Goal: Communication & Community: Participate in discussion

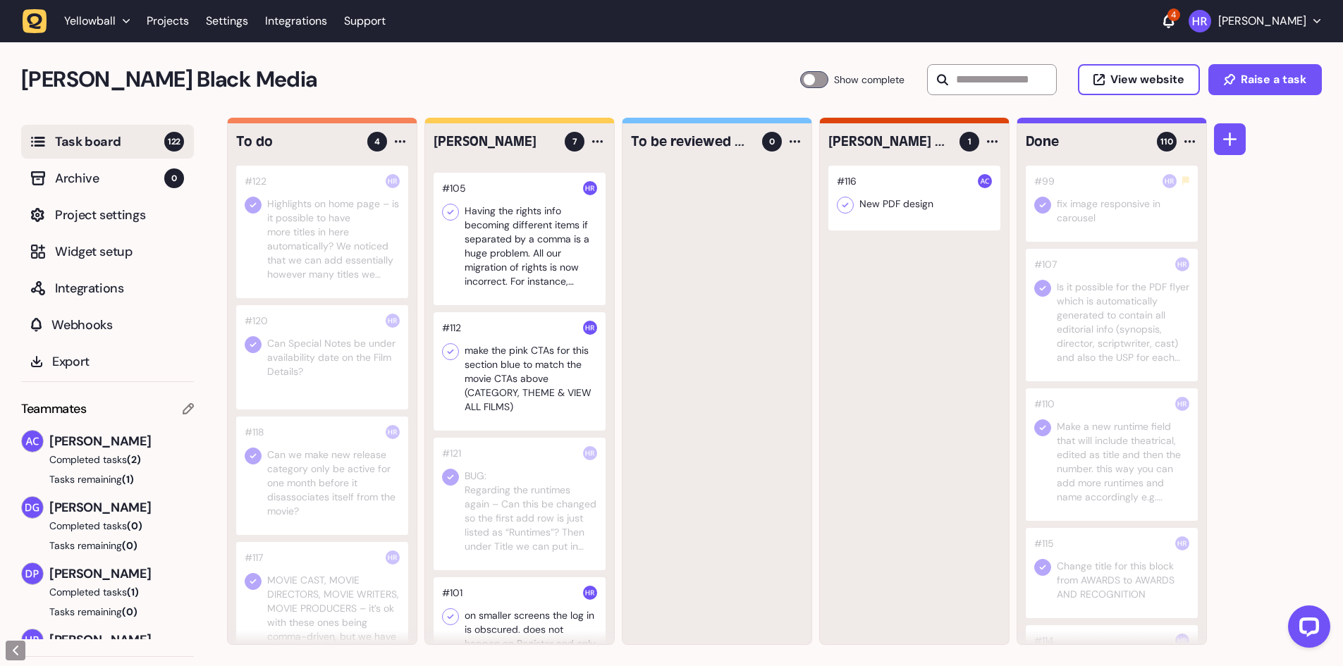
scroll to position [212, 0]
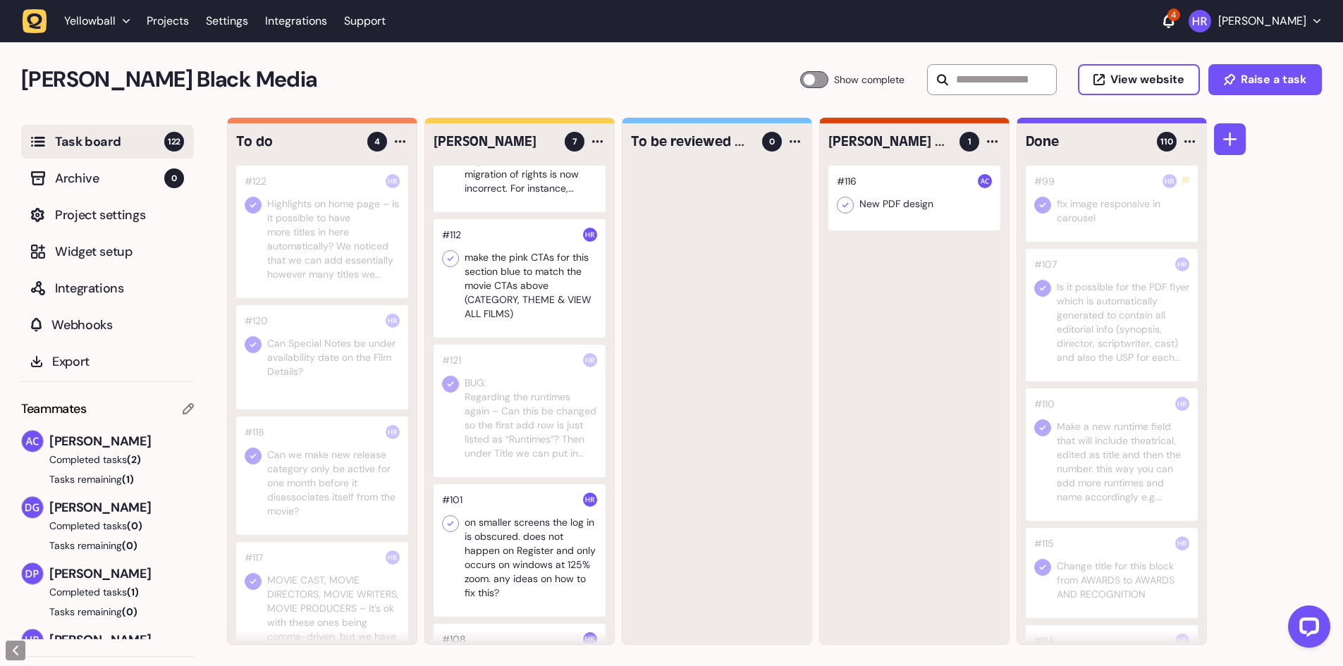
click at [514, 305] on div at bounding box center [520, 278] width 172 height 118
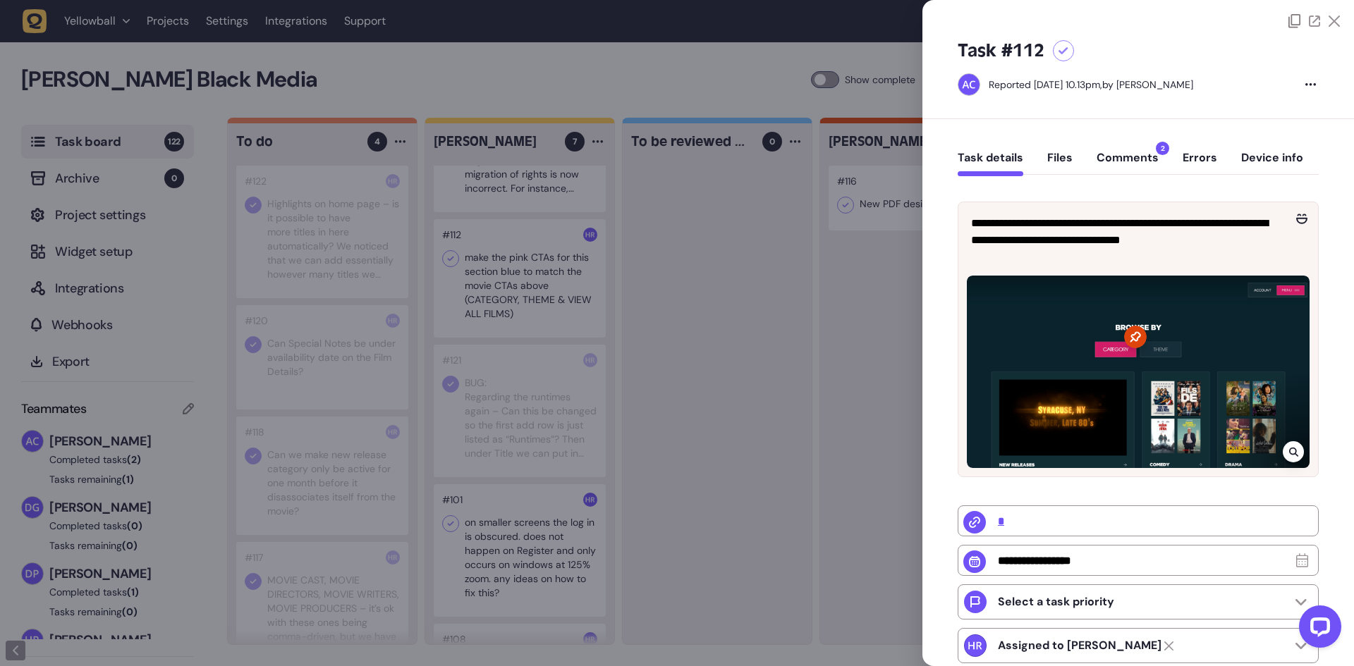
click at [514, 305] on div at bounding box center [677, 333] width 1354 height 666
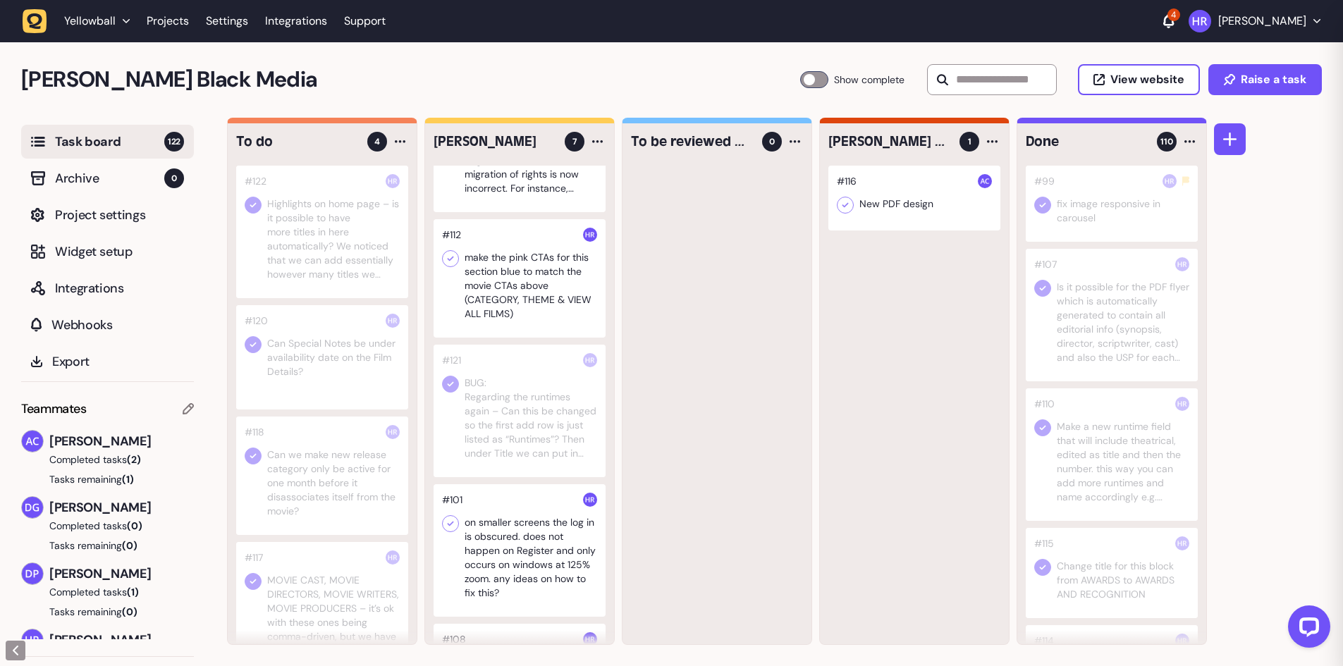
scroll to position [429, 0]
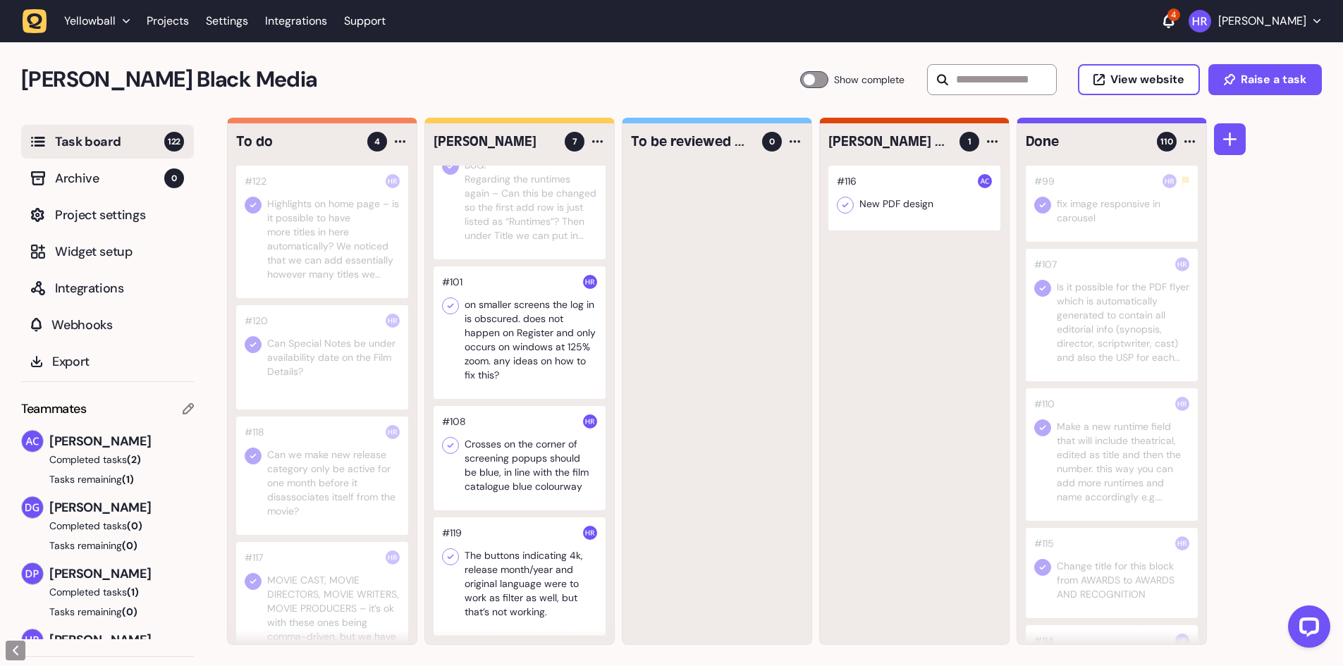
click at [513, 436] on div at bounding box center [520, 458] width 172 height 104
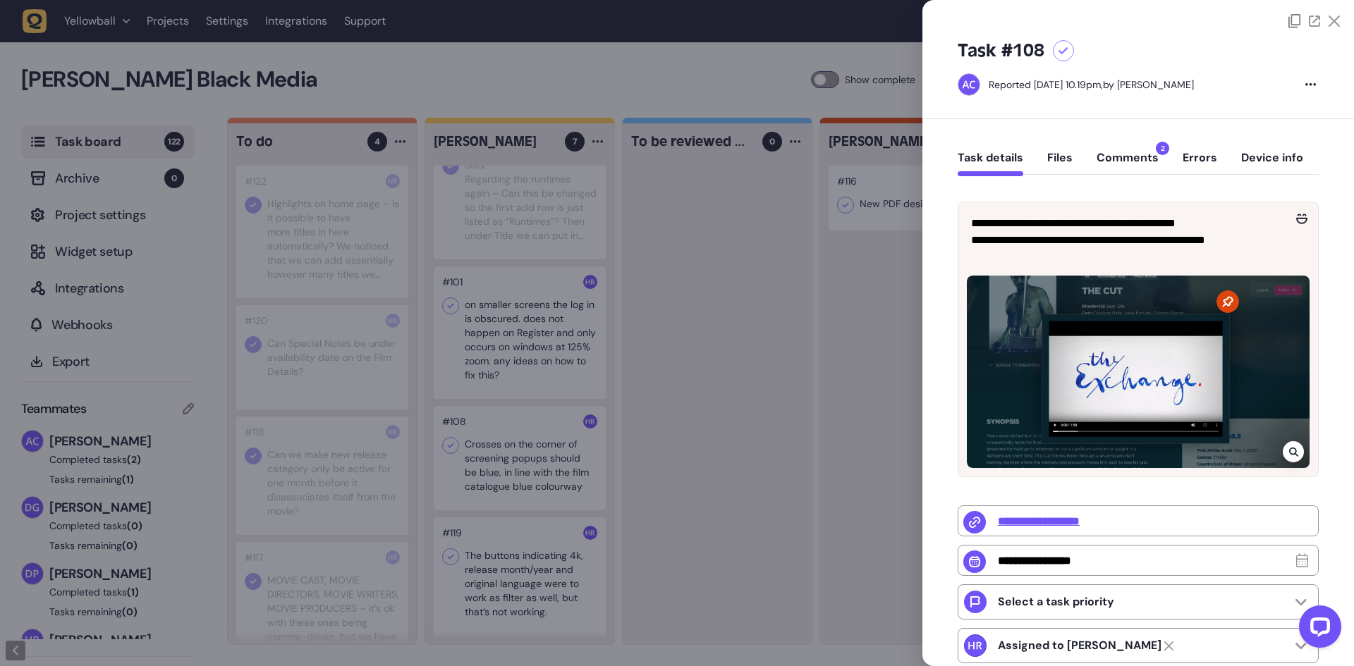
click at [513, 436] on div at bounding box center [677, 333] width 1354 height 666
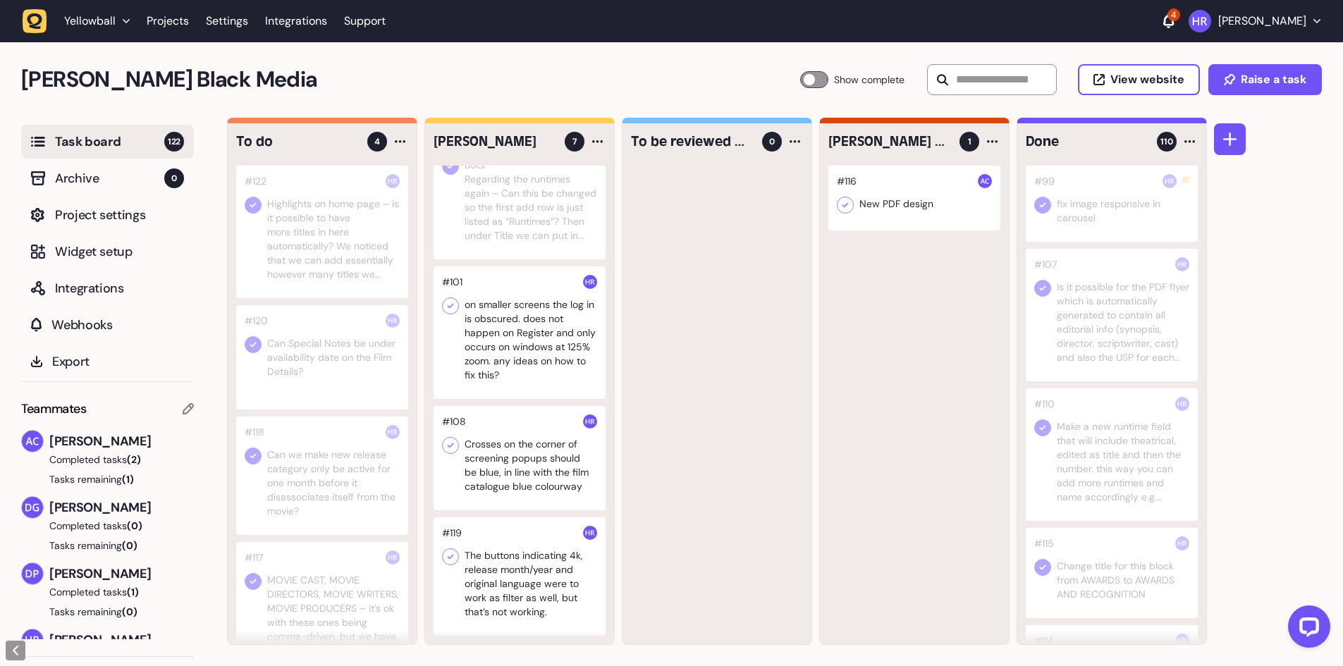
click at [503, 600] on div at bounding box center [520, 577] width 172 height 118
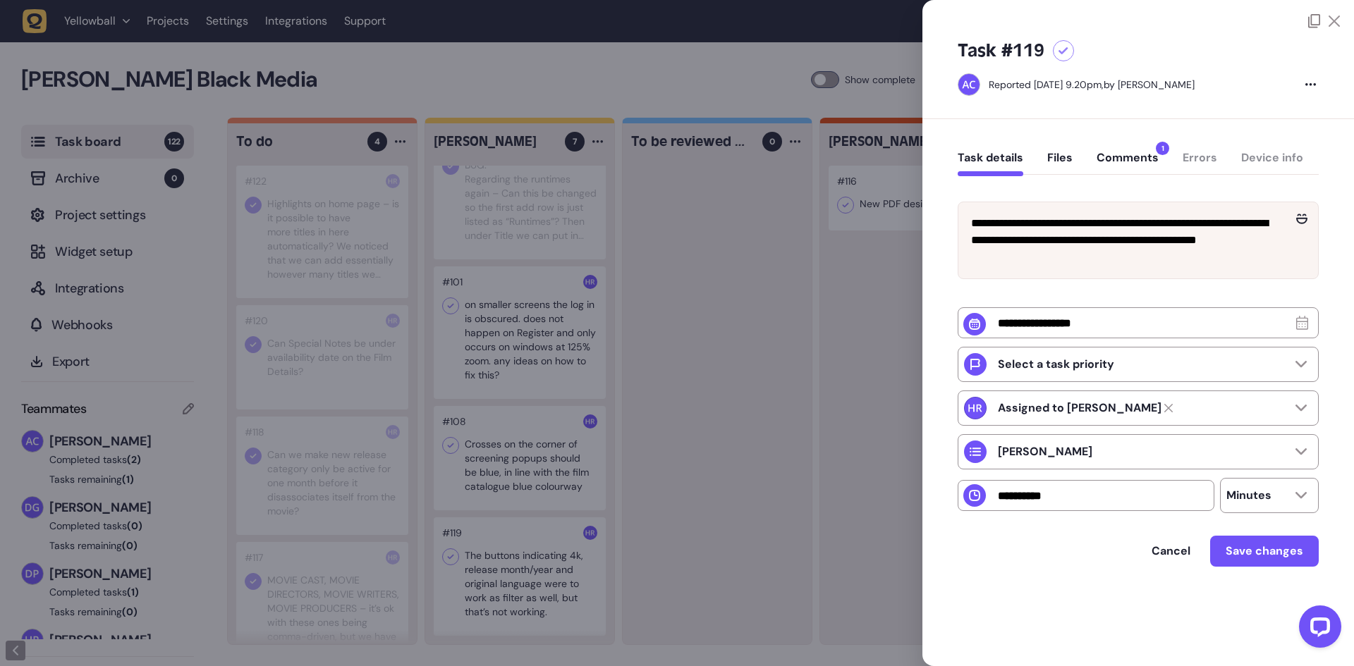
click at [1122, 159] on button "Comments 1" at bounding box center [1127, 163] width 62 height 25
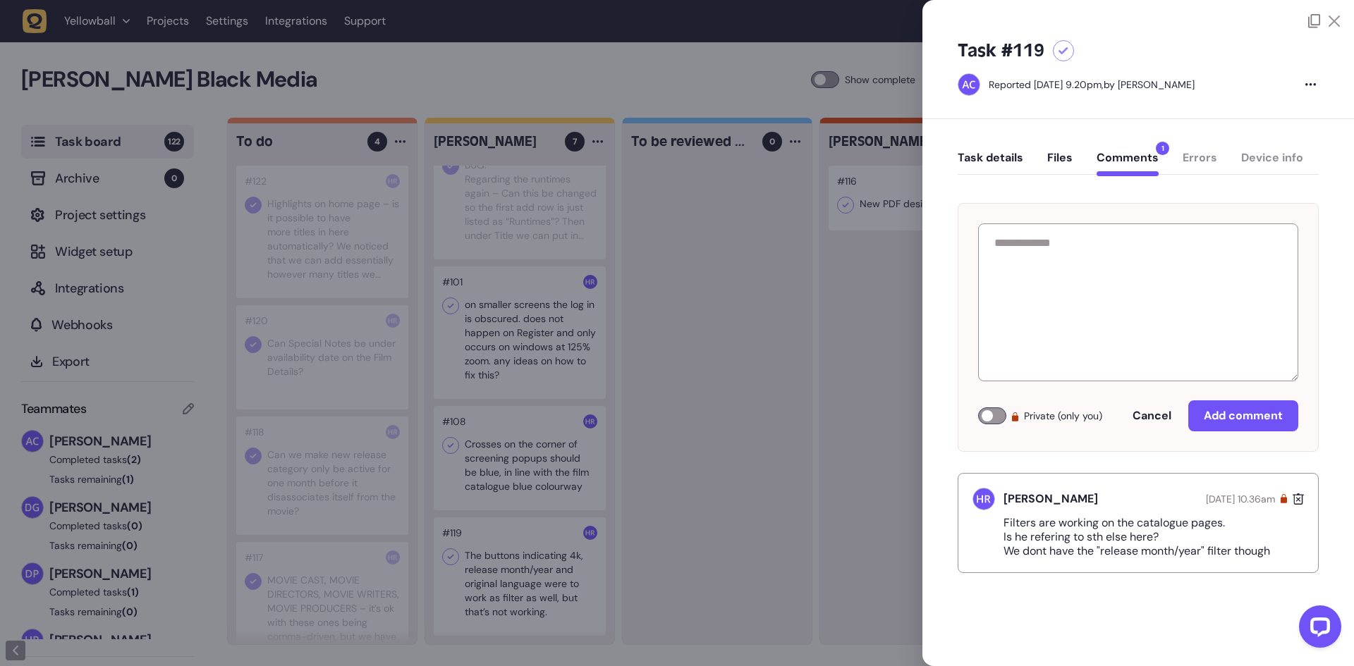
drag, startPoint x: 1046, startPoint y: 546, endPoint x: 999, endPoint y: 523, distance: 51.7
click at [999, 523] on div "[PERSON_NAME] [DATE] 10.36am Filters are working on the catalogue pages. Is he …" at bounding box center [1137, 523] width 361 height 100
click at [999, 523] on div "Filters are working on the catalogue pages. Is he refering to sth else here? We…" at bounding box center [1137, 537] width 331 height 42
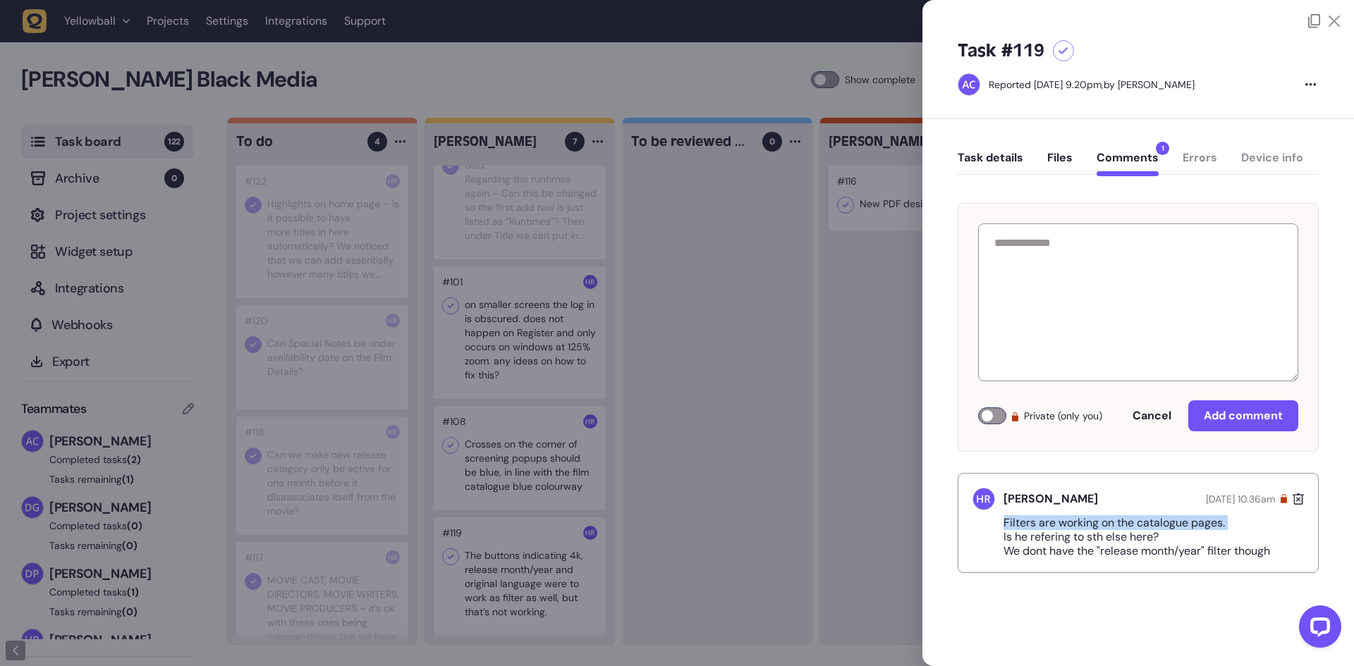
click at [999, 523] on div "Filters are working on the catalogue pages. Is he refering to sth else here? We…" at bounding box center [1137, 537] width 331 height 42
click at [1058, 547] on p "Filters are working on the catalogue pages. Is he refering to sth else here? We…" at bounding box center [1142, 537] width 278 height 42
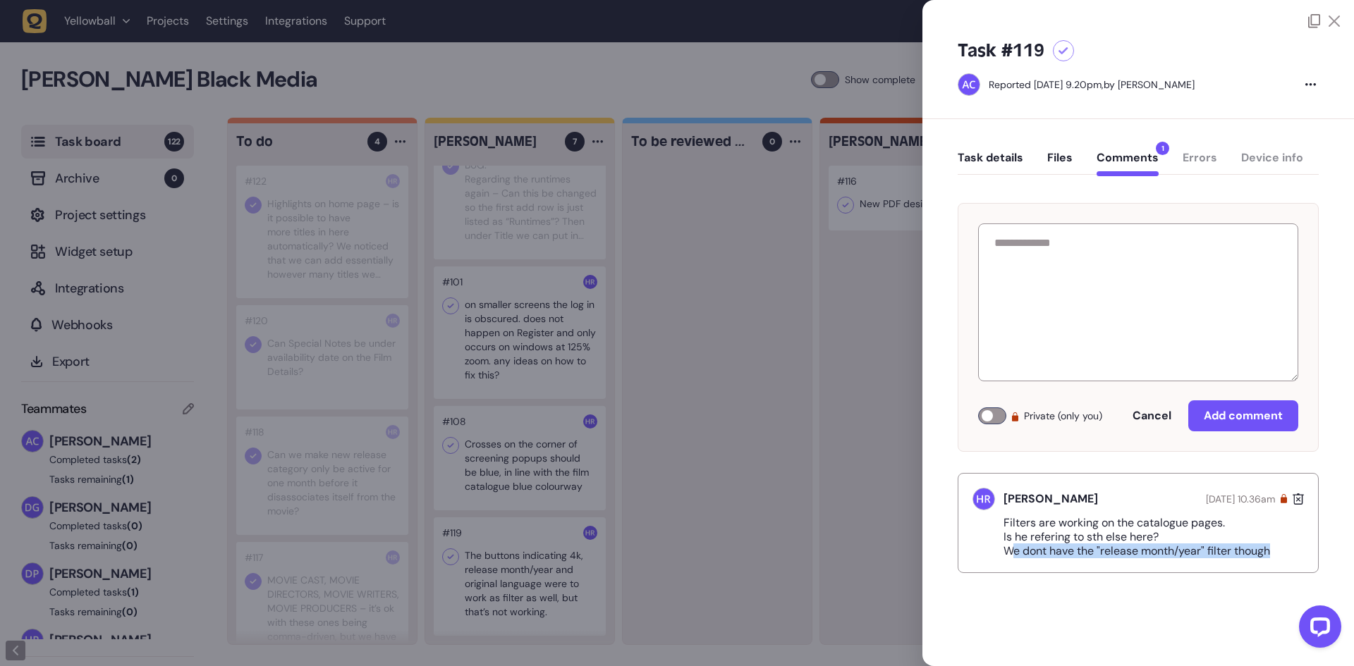
click at [1058, 547] on p "Filters are working on the catalogue pages. Is he refering to sth else here? We…" at bounding box center [1142, 537] width 278 height 42
click at [1067, 558] on p "Filters are working on the catalogue pages. Is he refering to sth else here? We…" at bounding box center [1142, 537] width 278 height 42
click at [831, 523] on div at bounding box center [677, 333] width 1354 height 666
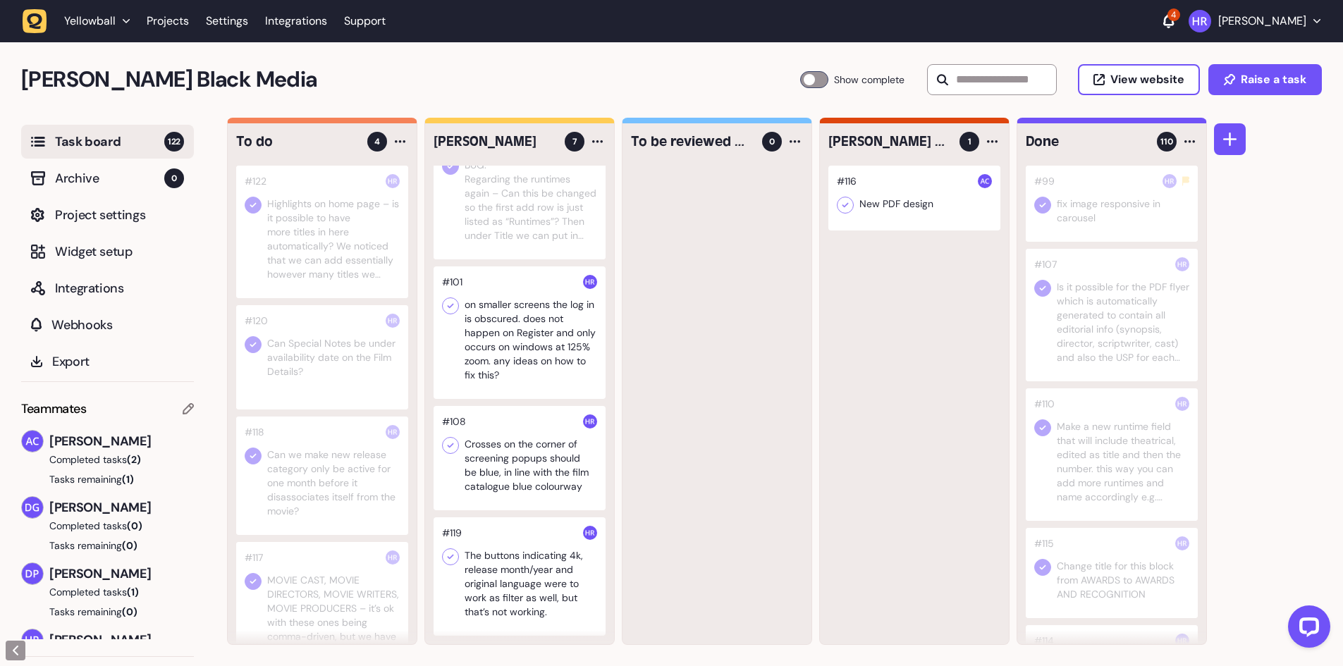
click at [484, 354] on div at bounding box center [520, 333] width 172 height 133
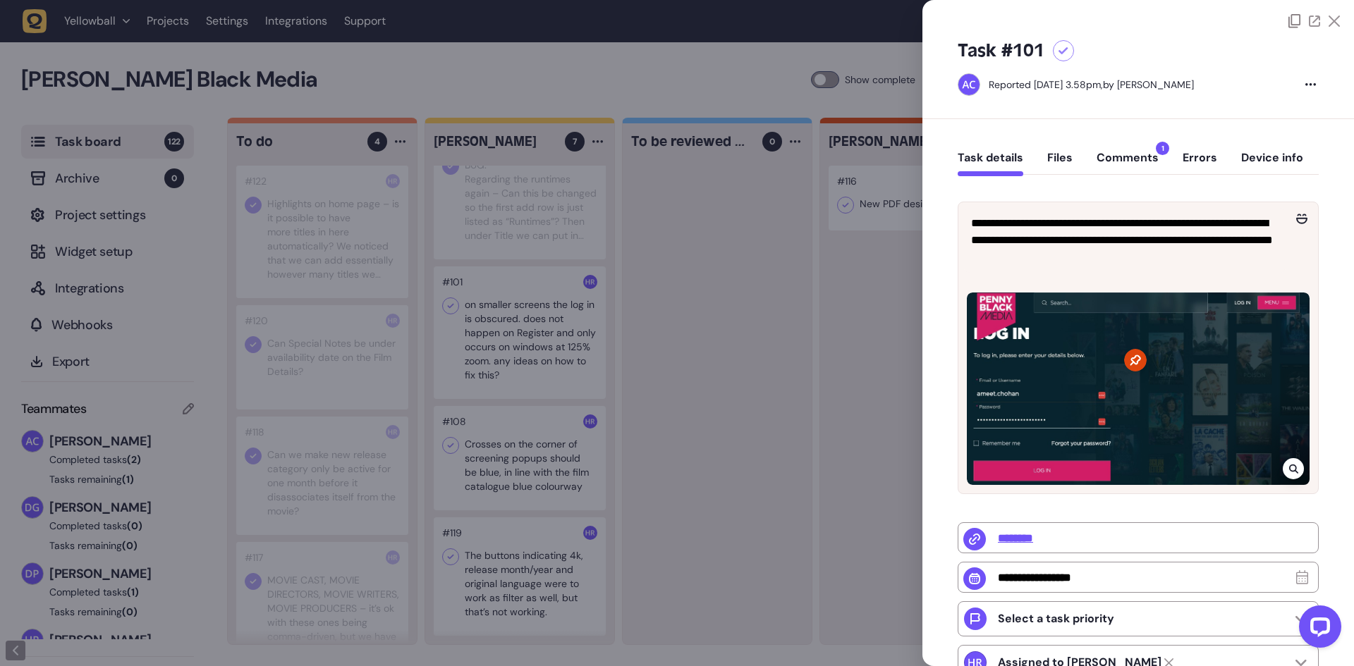
click at [1130, 159] on button "Comments 1" at bounding box center [1127, 163] width 62 height 25
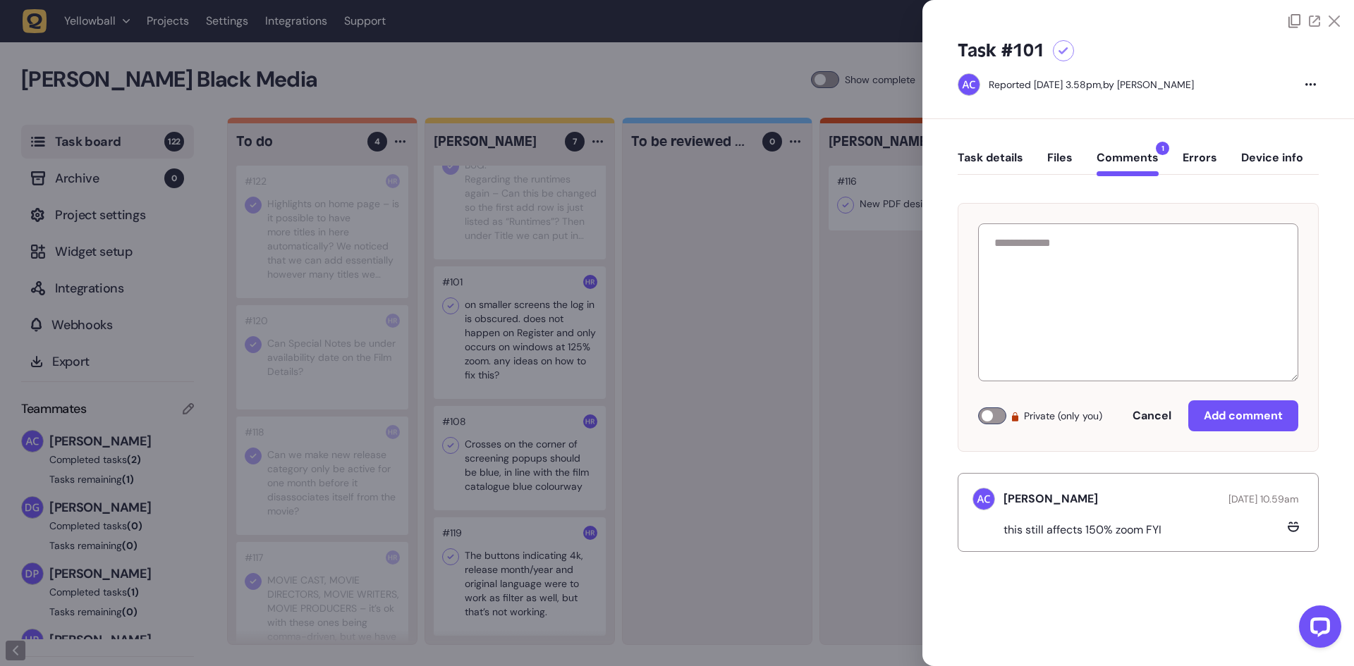
click at [842, 271] on div at bounding box center [677, 333] width 1354 height 666
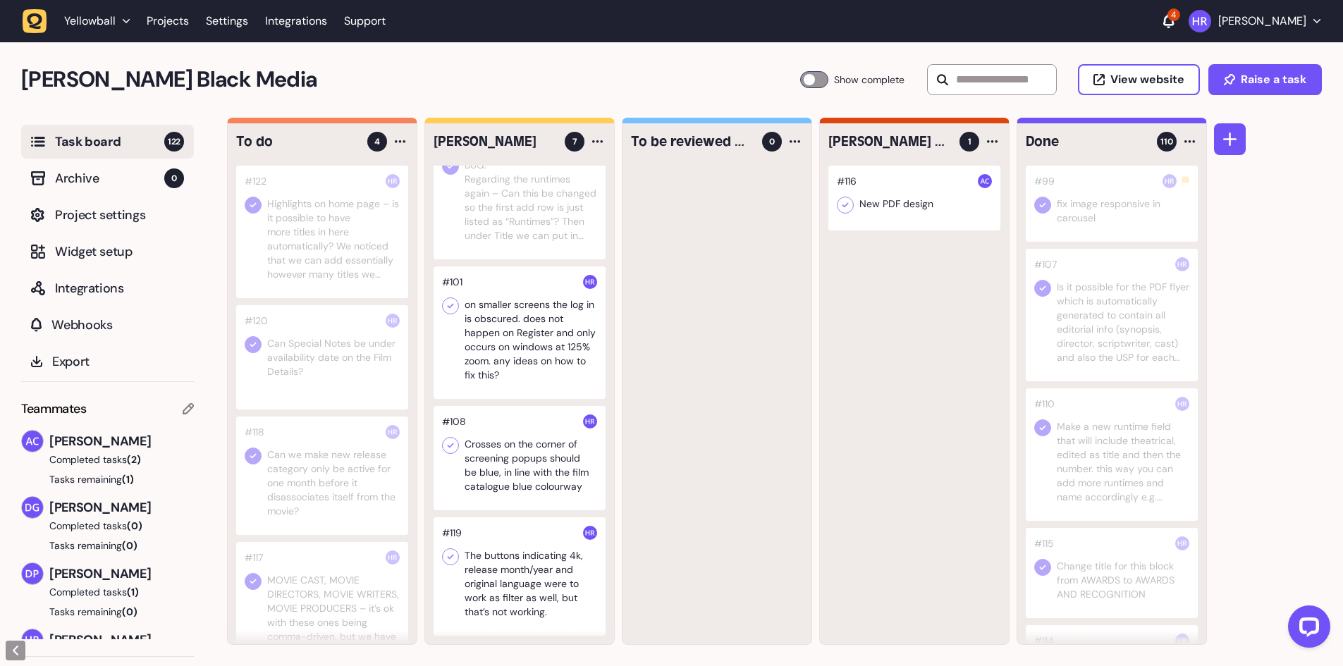
click at [453, 310] on icon at bounding box center [450, 306] width 14 height 14
click at [451, 448] on icon at bounding box center [450, 446] width 14 height 14
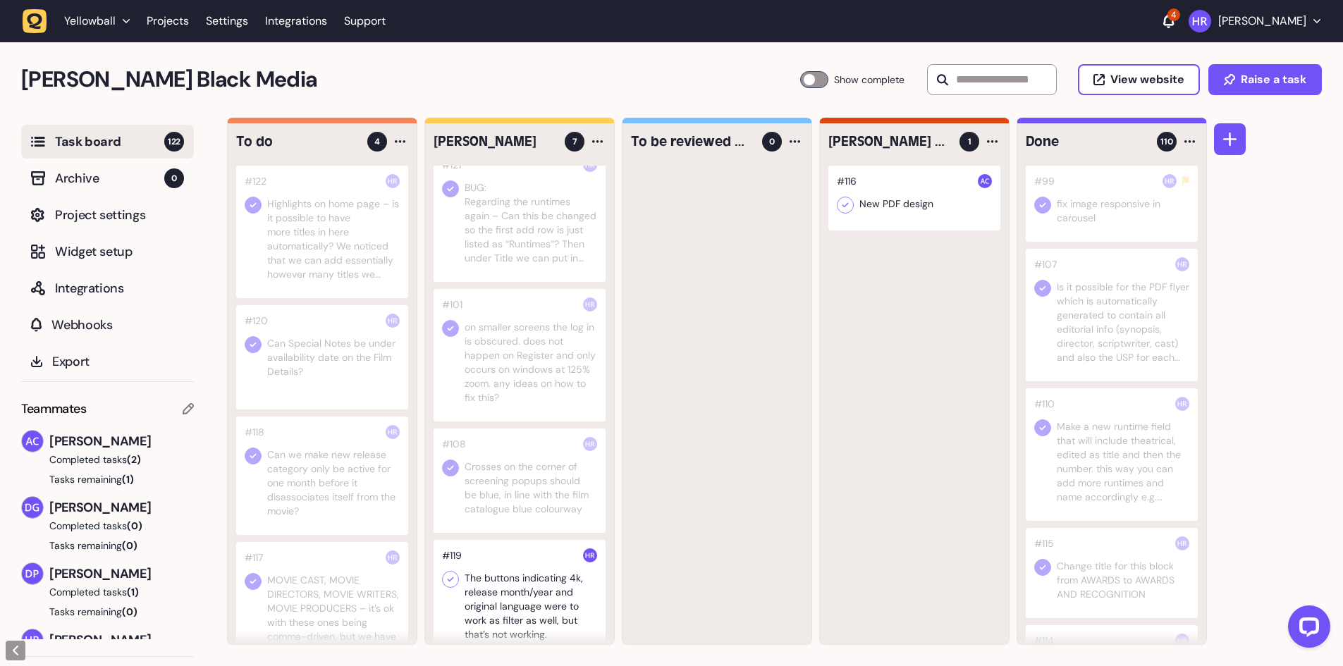
scroll to position [429, 0]
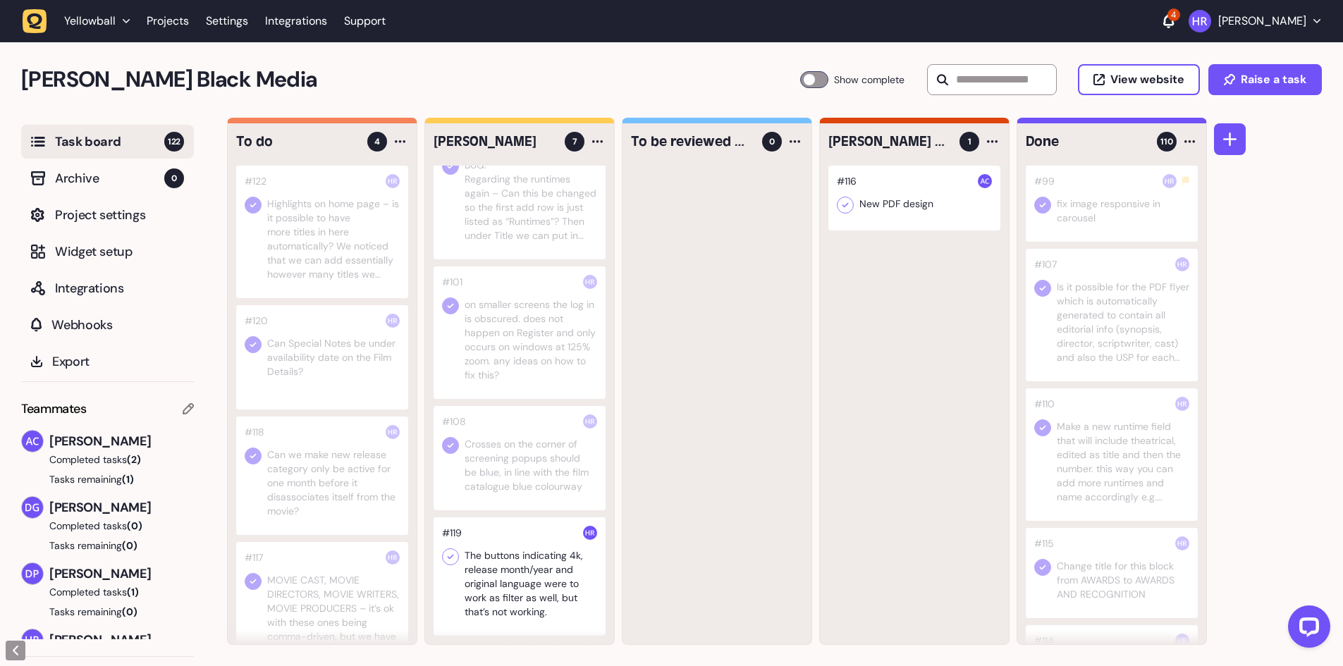
click at [513, 564] on div at bounding box center [520, 577] width 172 height 118
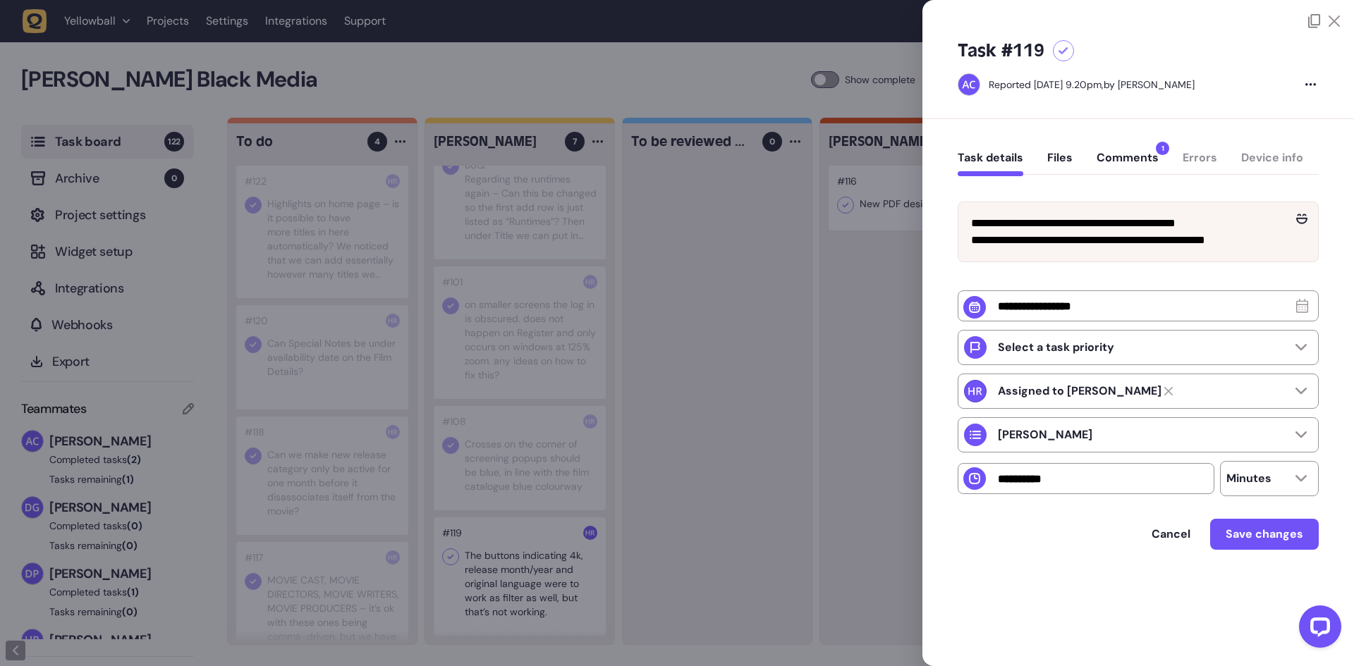
click at [500, 390] on div at bounding box center [677, 333] width 1354 height 666
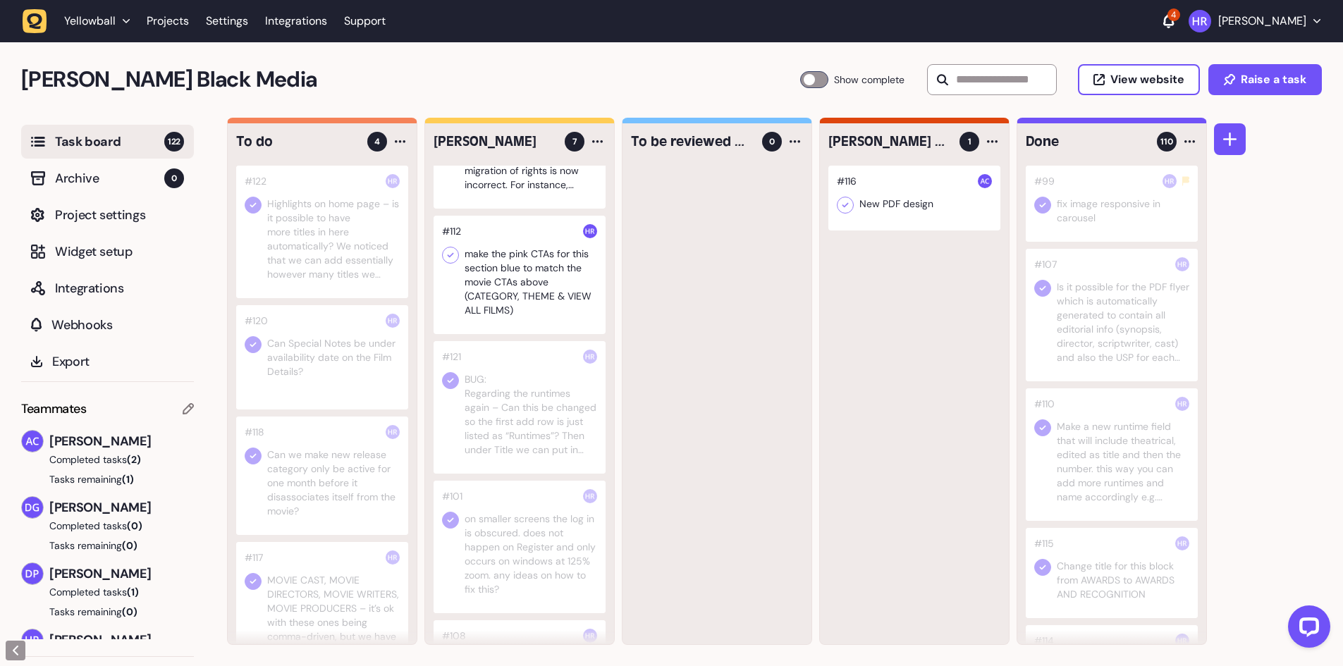
scroll to position [282, 0]
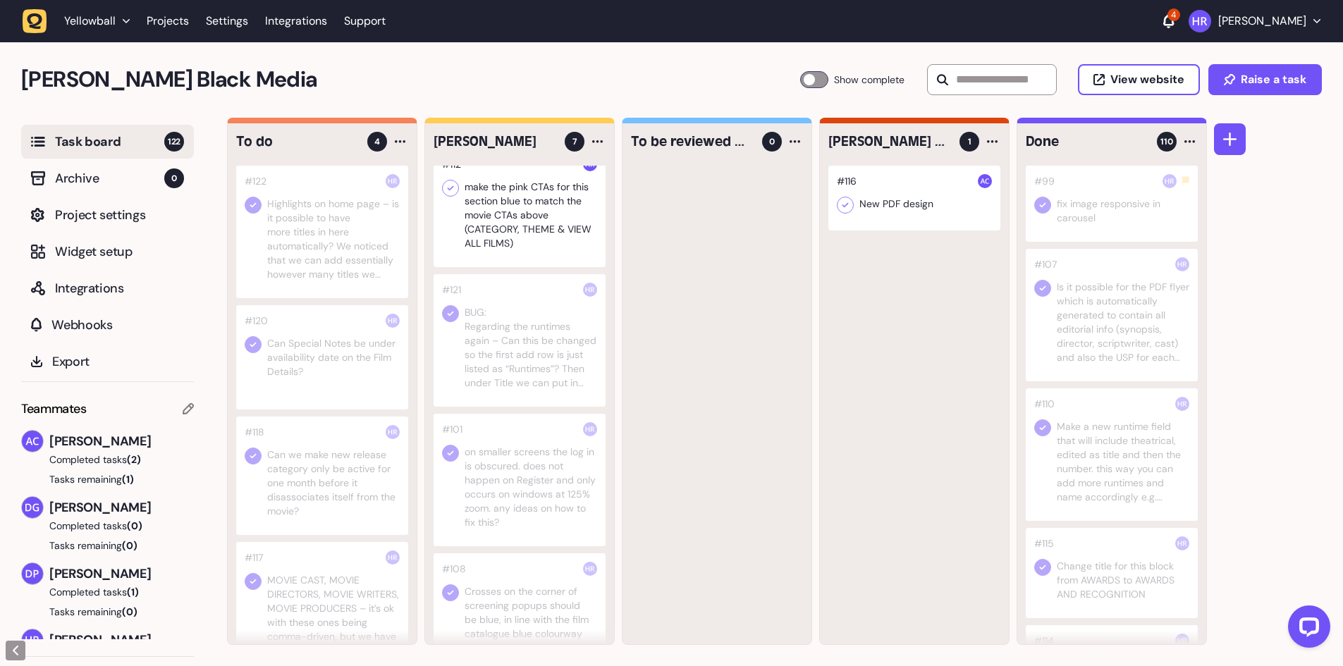
click at [507, 387] on div at bounding box center [520, 340] width 172 height 133
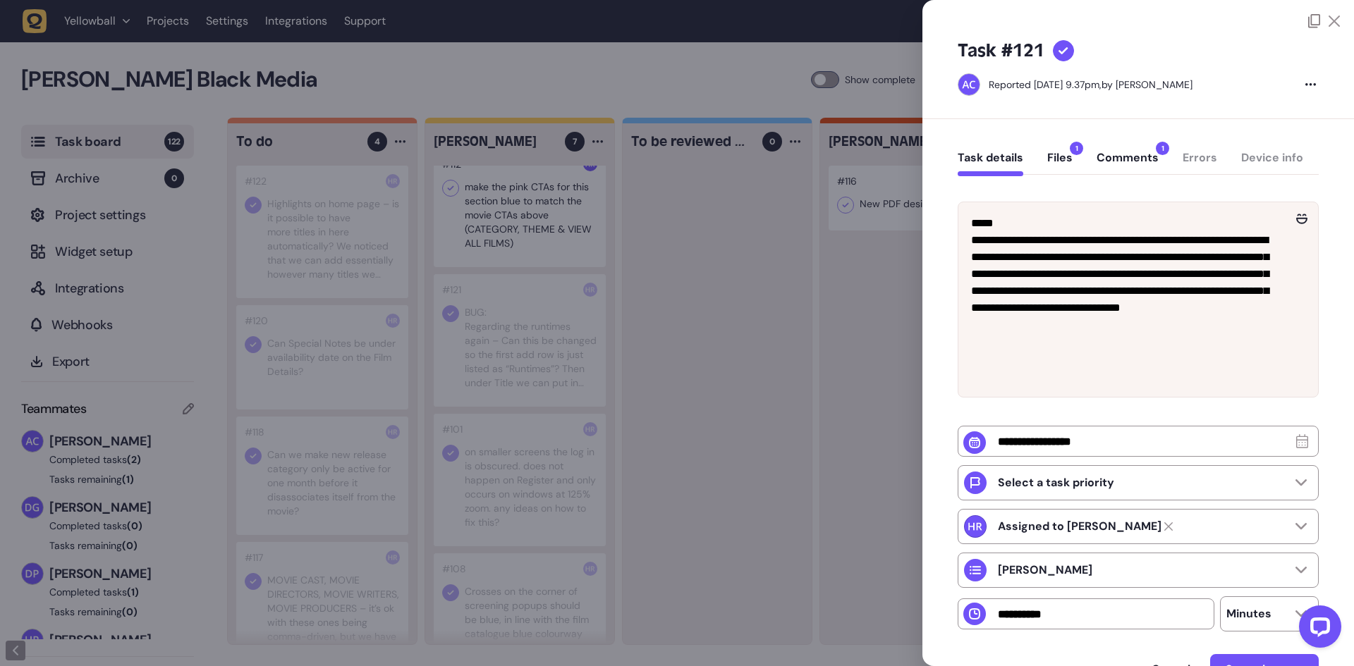
click at [1144, 159] on button "Comments 1" at bounding box center [1127, 163] width 62 height 25
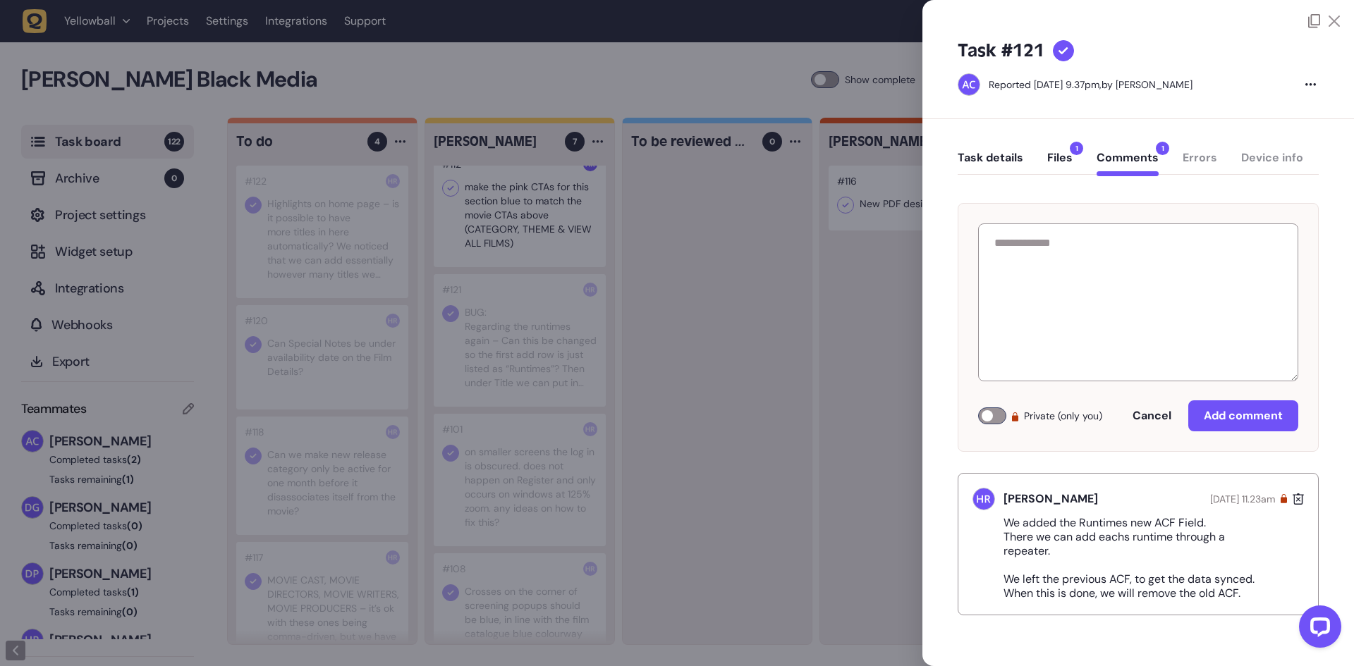
click at [1063, 159] on button "Files 1" at bounding box center [1059, 163] width 25 height 25
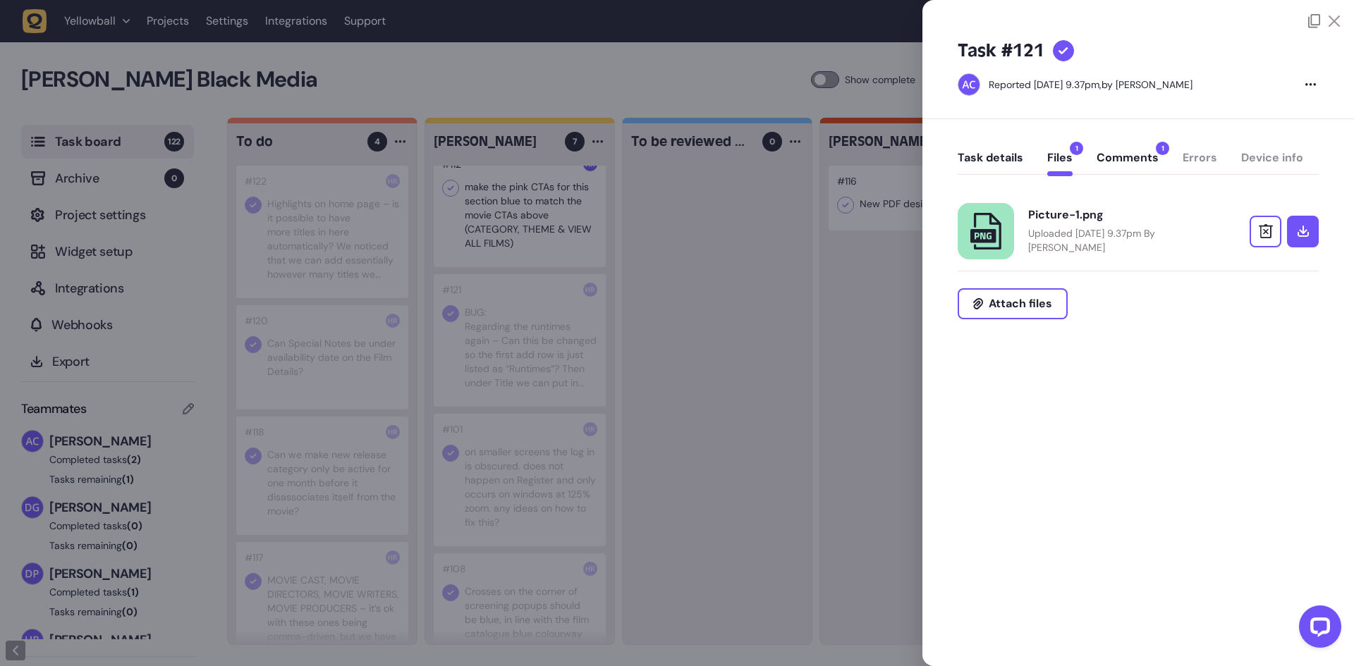
click at [1098, 157] on button "Comments 1" at bounding box center [1127, 163] width 62 height 25
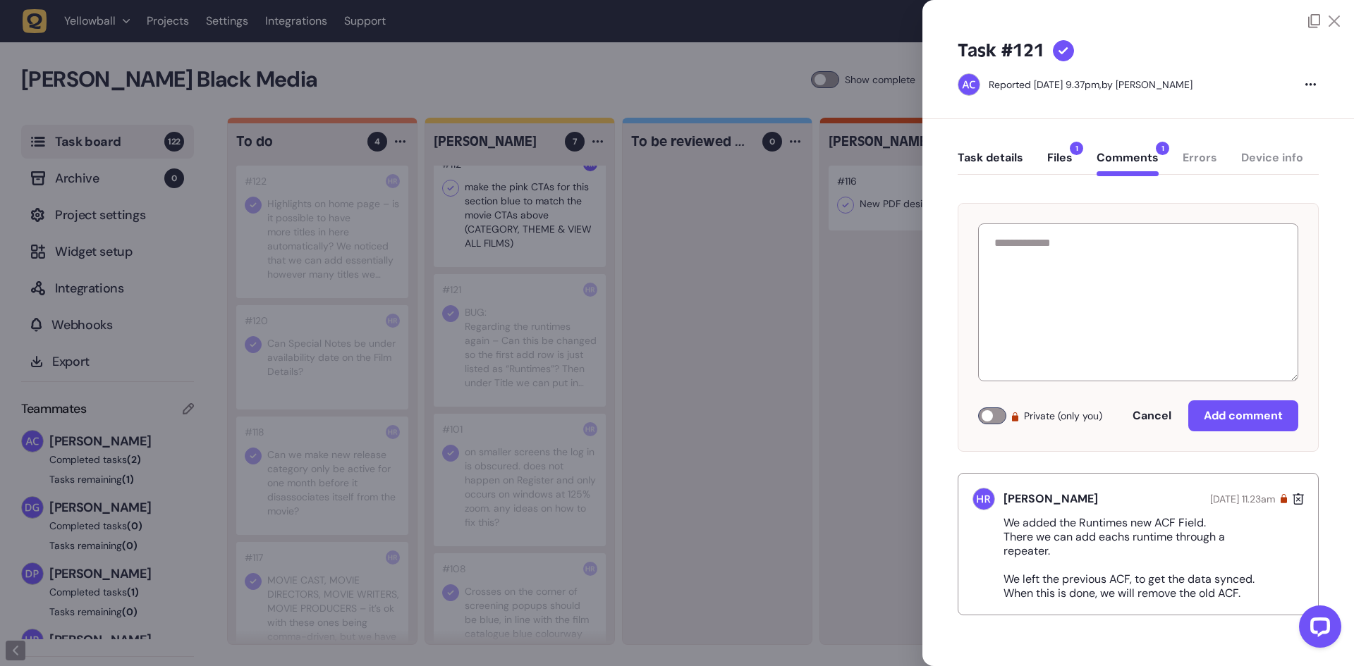
click at [1015, 161] on button "Task details" at bounding box center [990, 163] width 66 height 25
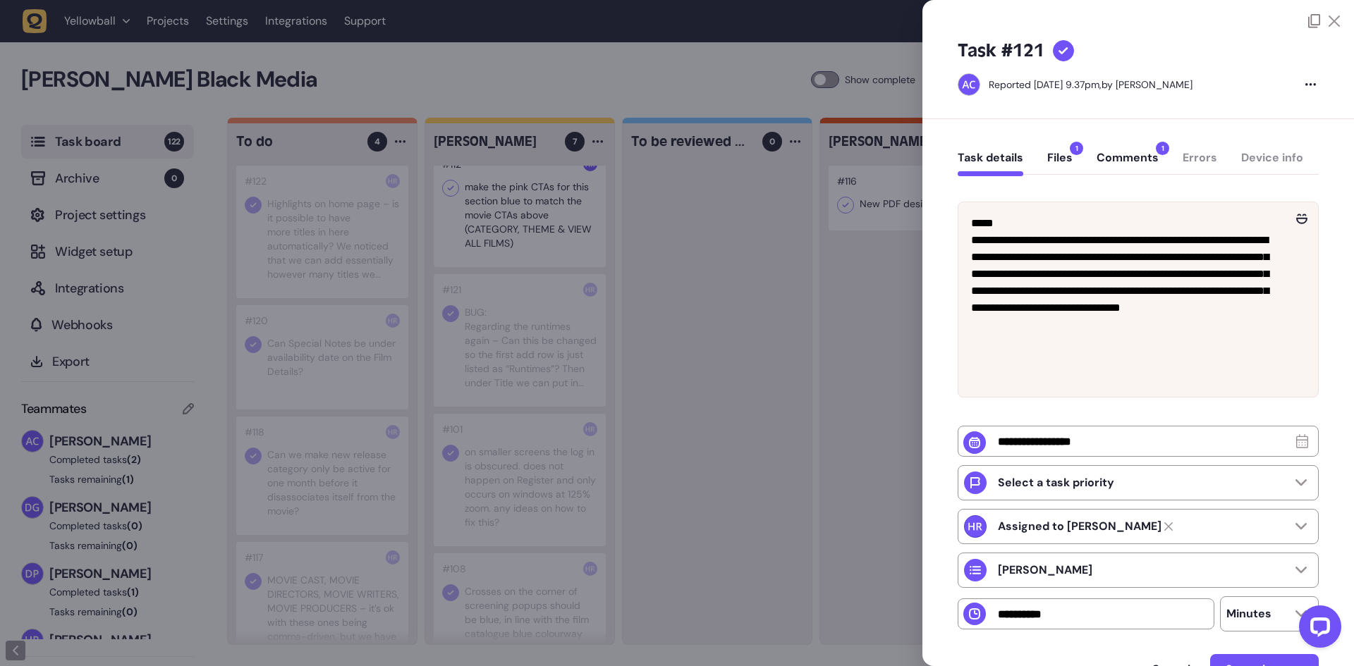
click at [1115, 159] on button "Comments 1" at bounding box center [1127, 163] width 62 height 25
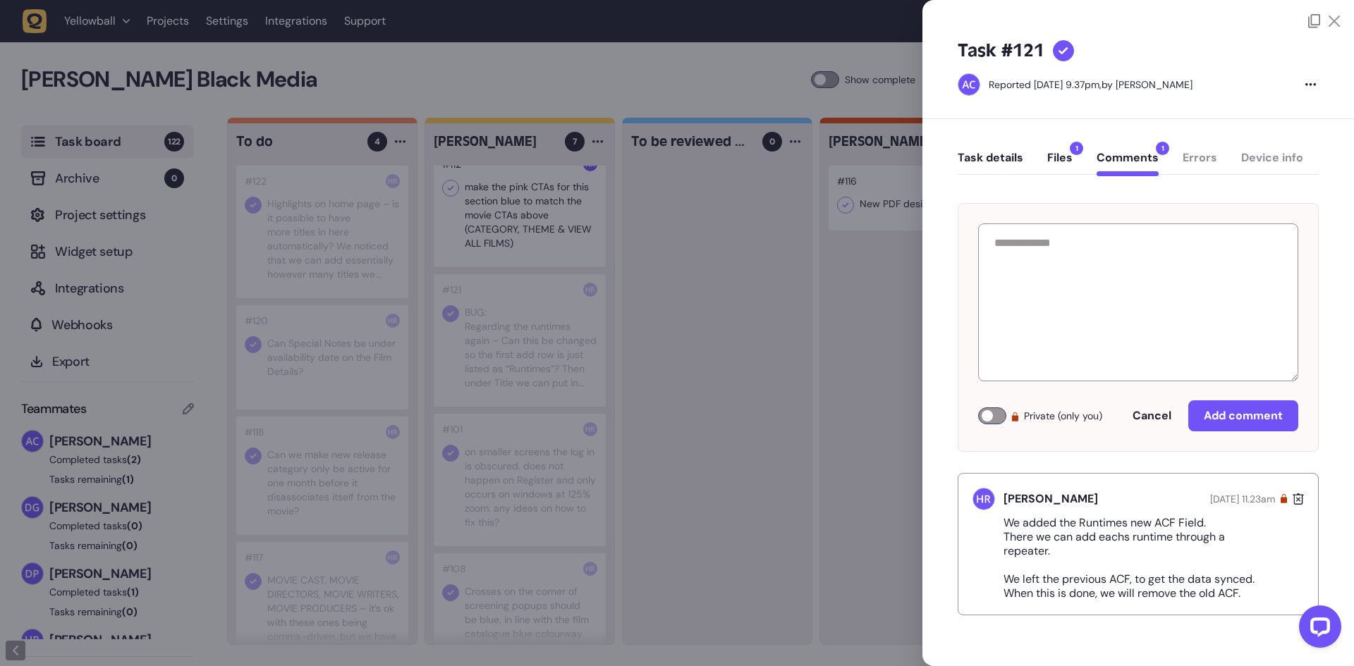
click at [638, 369] on div at bounding box center [677, 333] width 1354 height 666
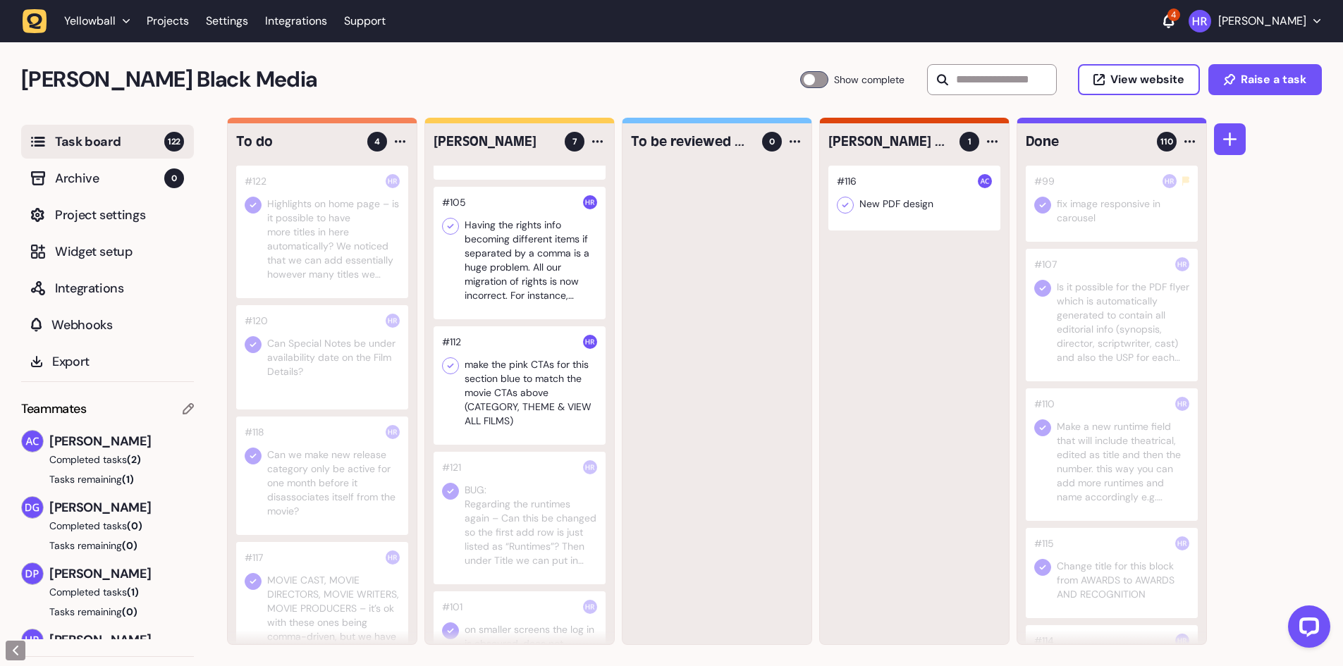
scroll to position [6, 0]
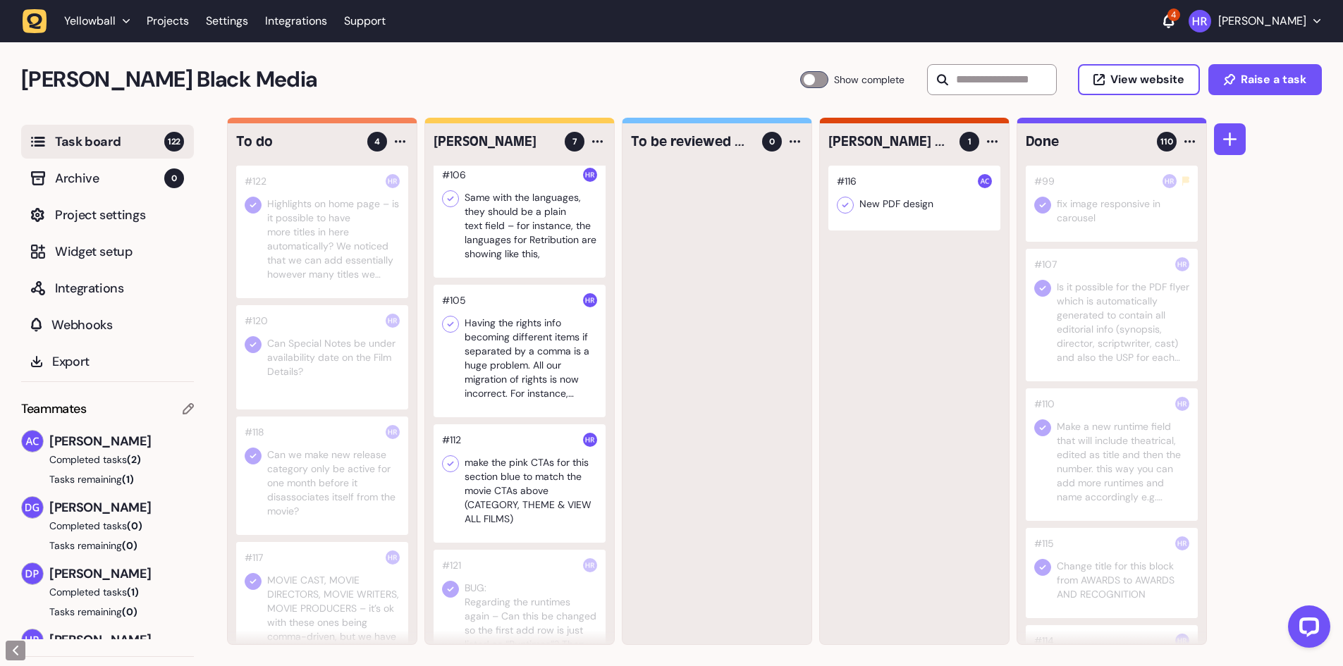
click at [446, 324] on icon at bounding box center [450, 324] width 14 height 14
click at [450, 203] on icon at bounding box center [450, 199] width 14 height 14
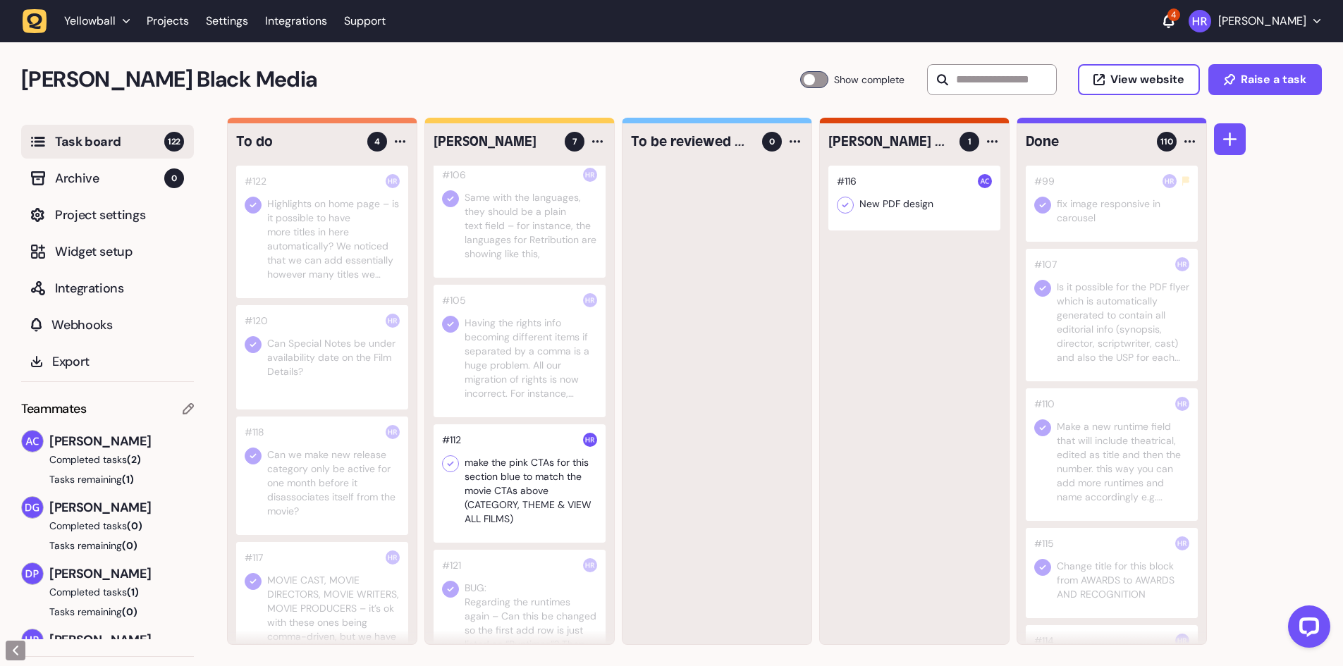
click at [685, 317] on div at bounding box center [717, 405] width 189 height 479
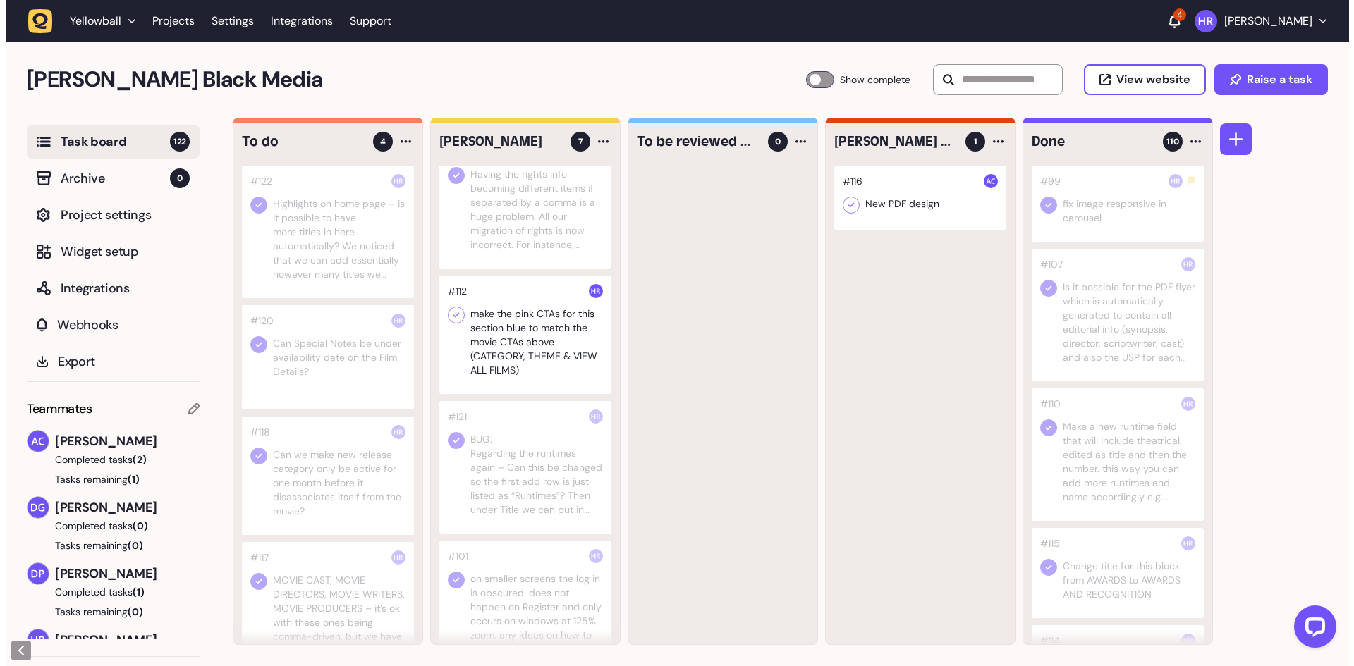
scroll to position [77, 0]
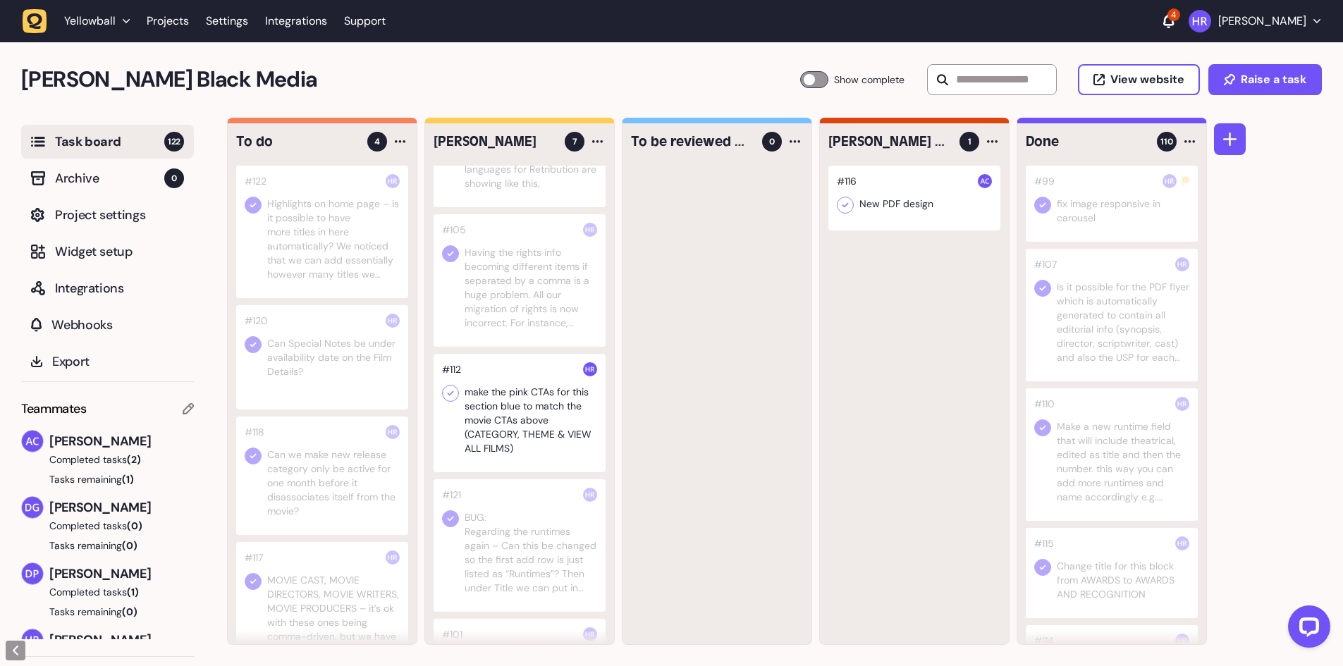
click at [496, 415] on div at bounding box center [520, 413] width 172 height 118
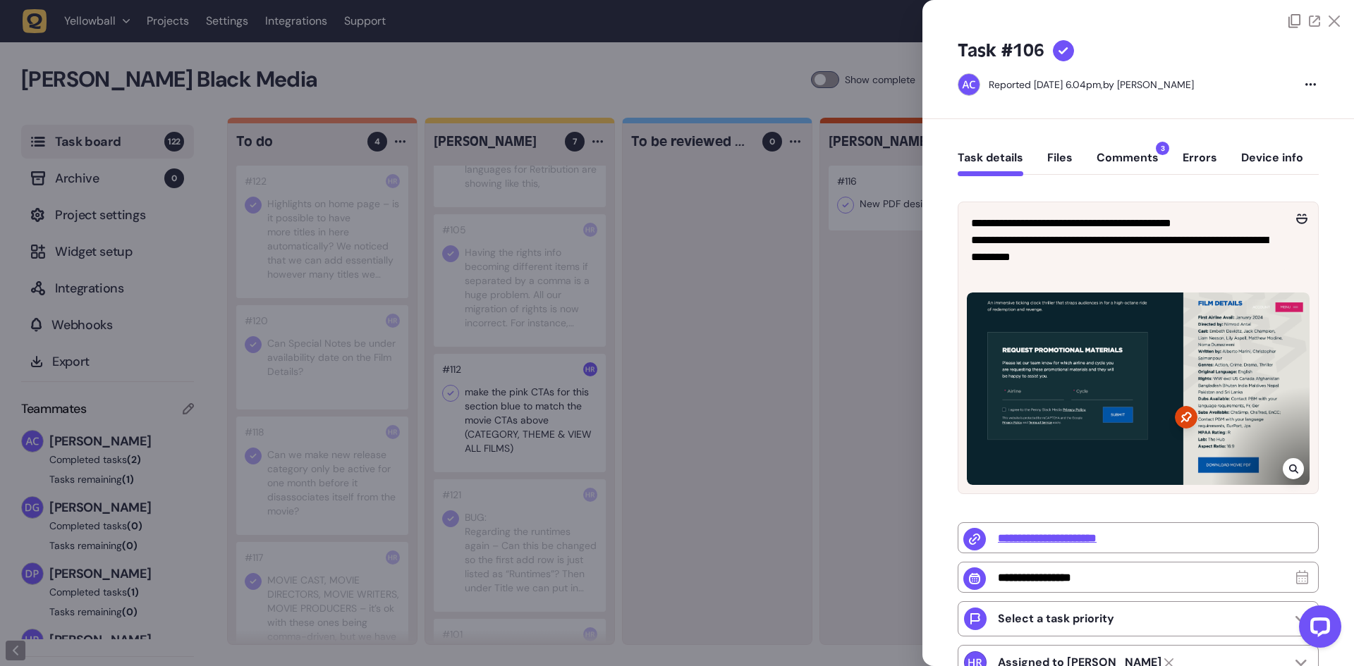
type input "*"
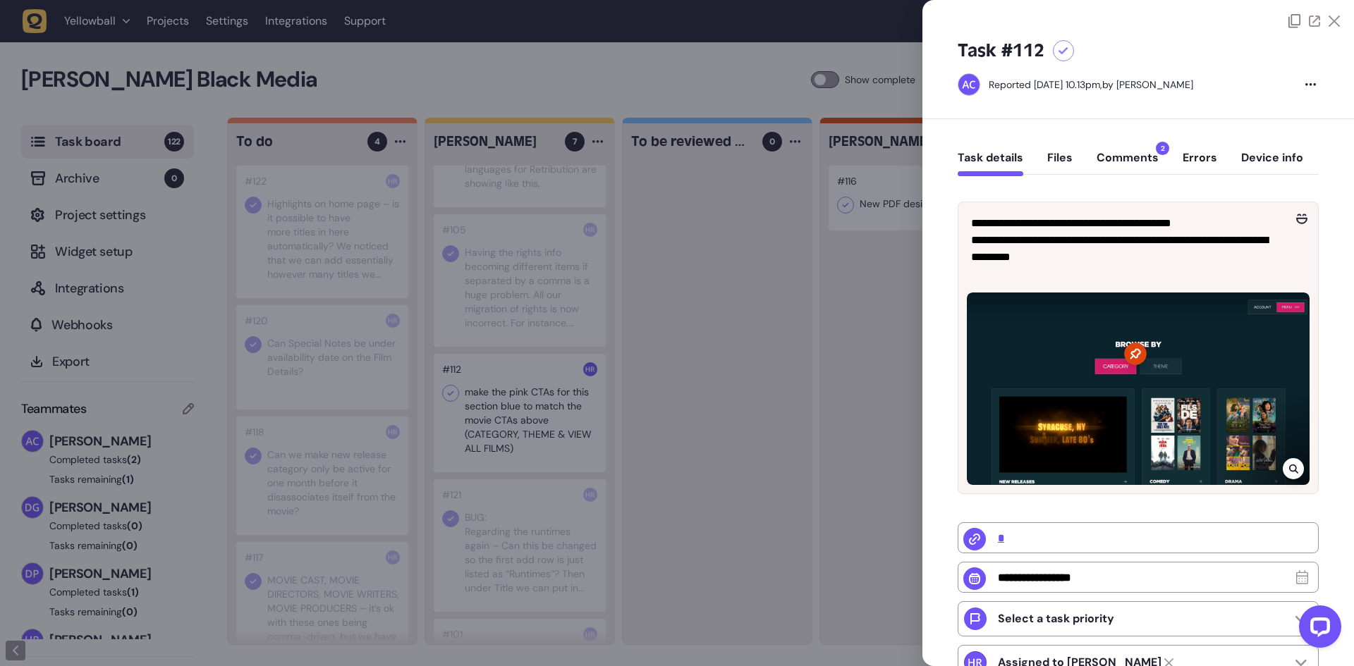
click at [1129, 154] on button "Comments 2" at bounding box center [1127, 163] width 62 height 25
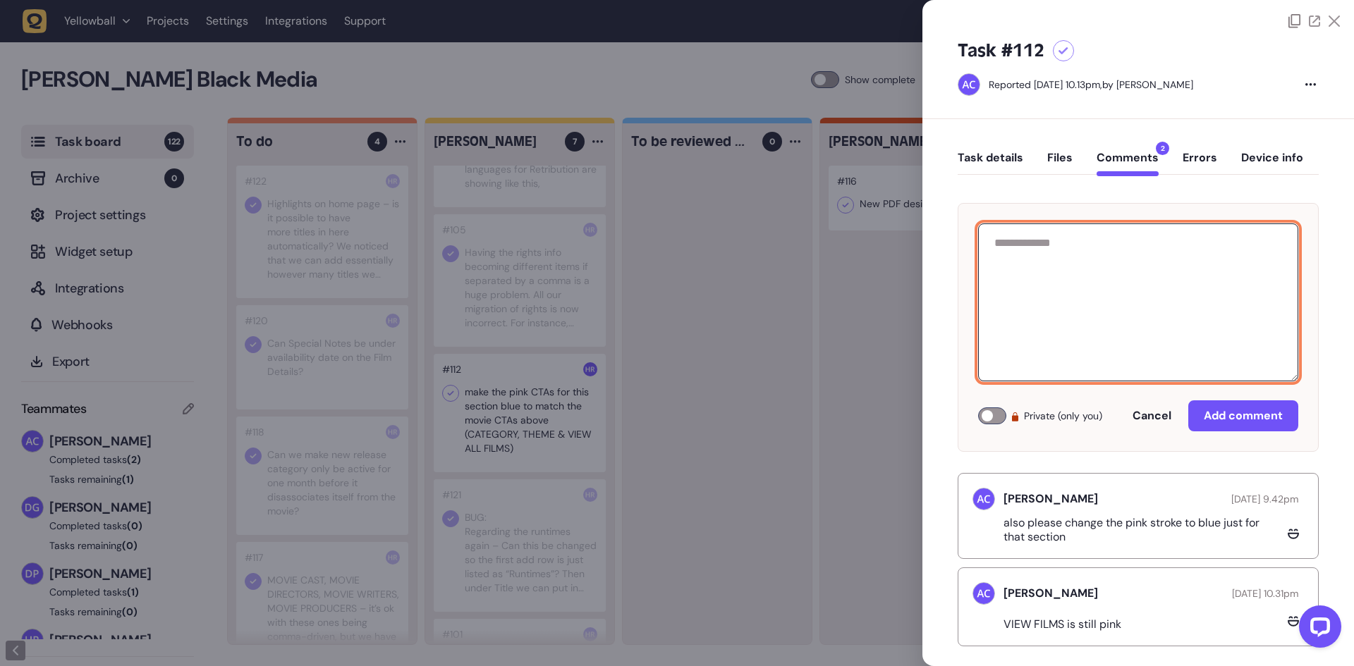
click at [1055, 331] on textarea at bounding box center [1138, 303] width 320 height 158
paste textarea "**********"
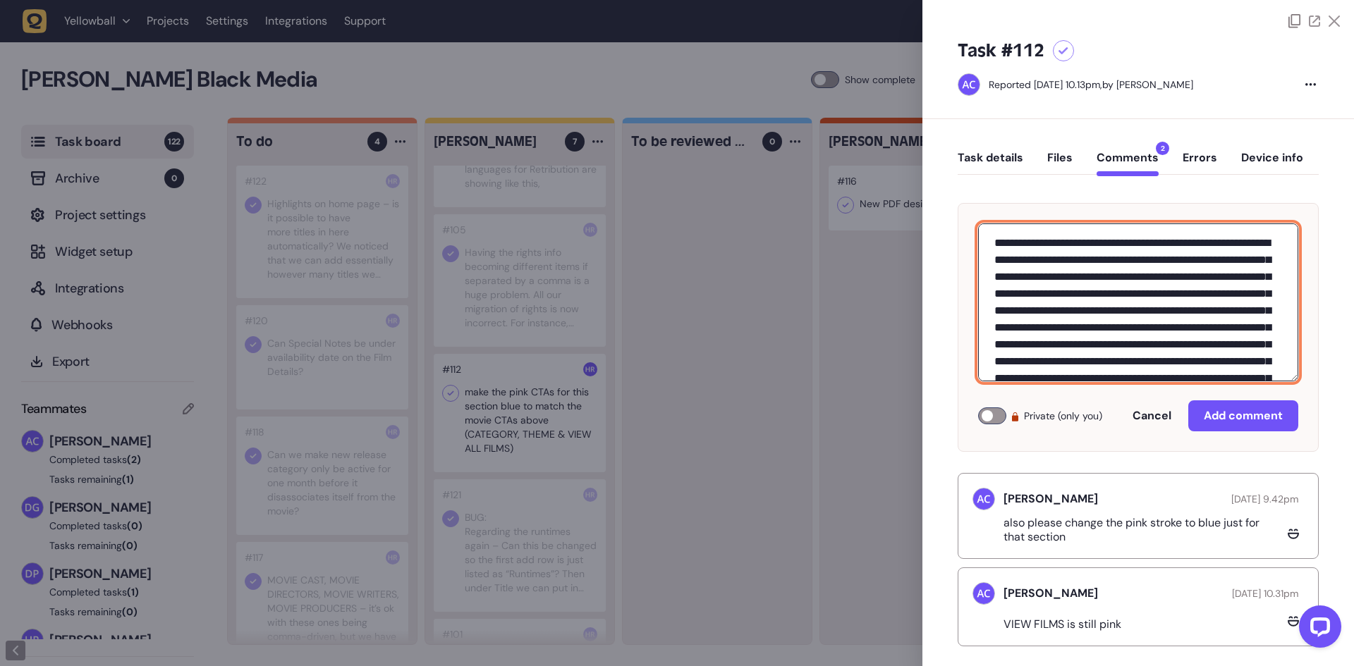
scroll to position [1240, 0]
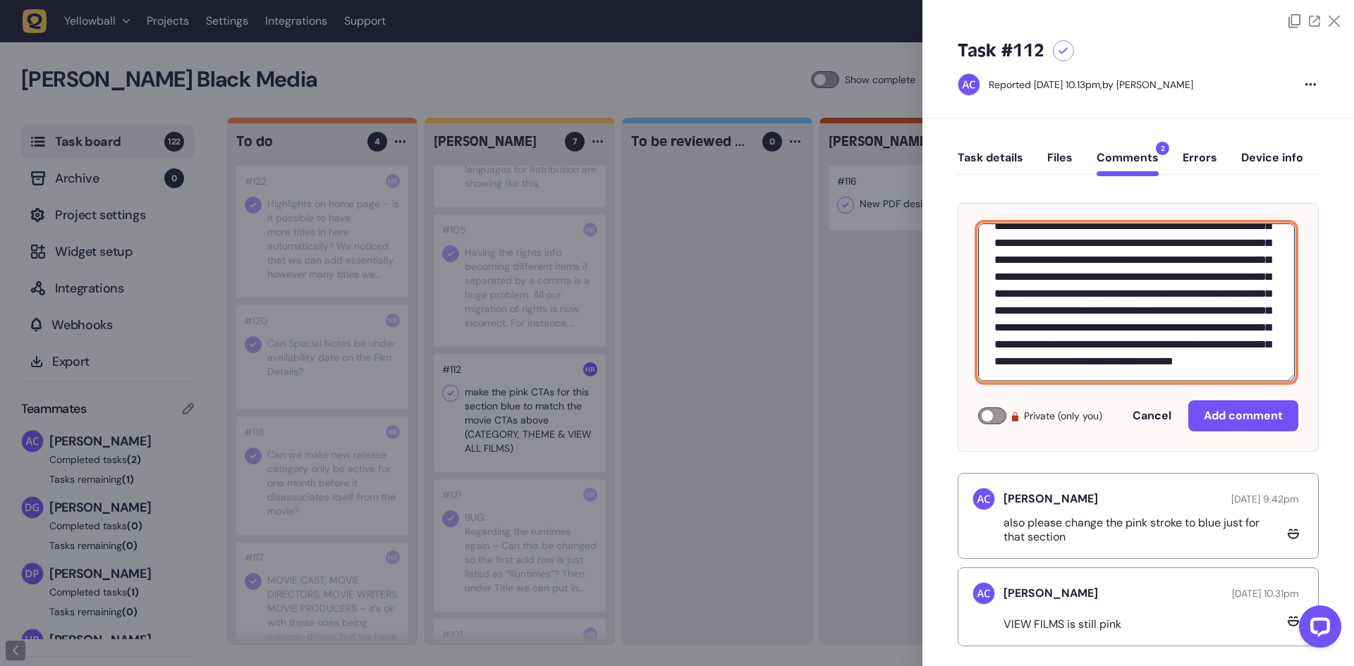
type textarea "**********"
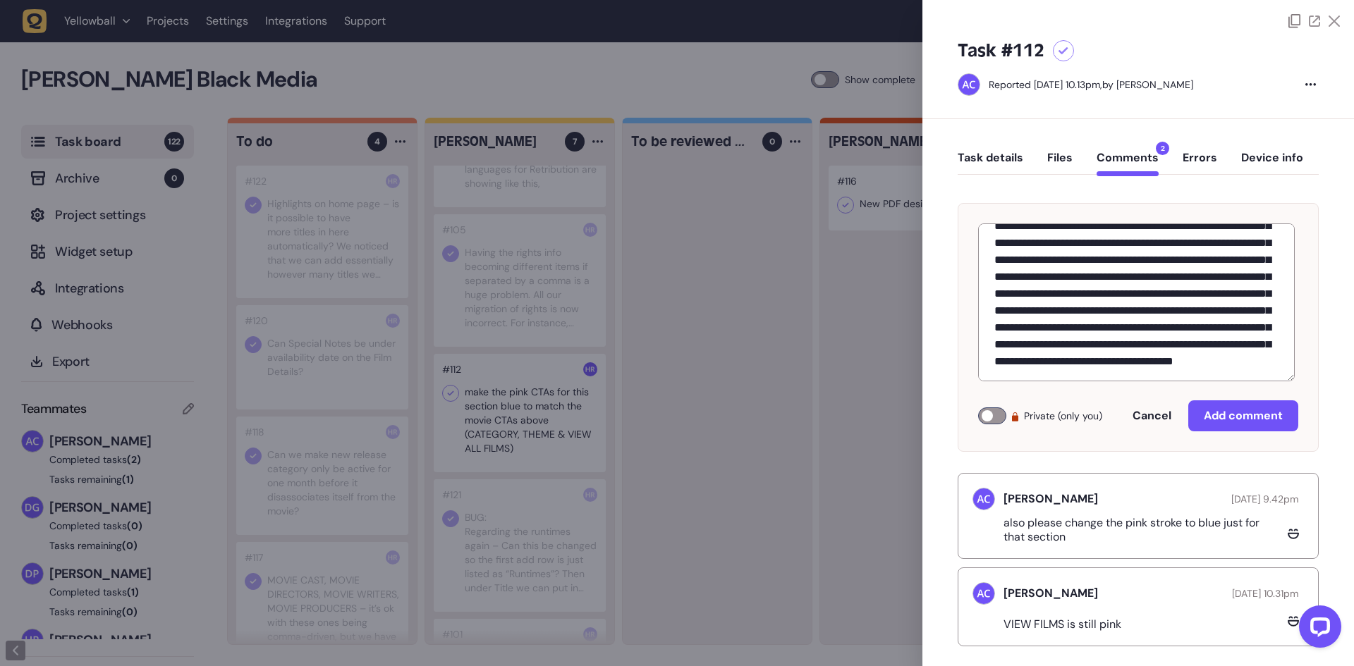
click at [993, 412] on div at bounding box center [992, 416] width 28 height 17
click at [1227, 419] on span "Add comment" at bounding box center [1243, 415] width 79 height 11
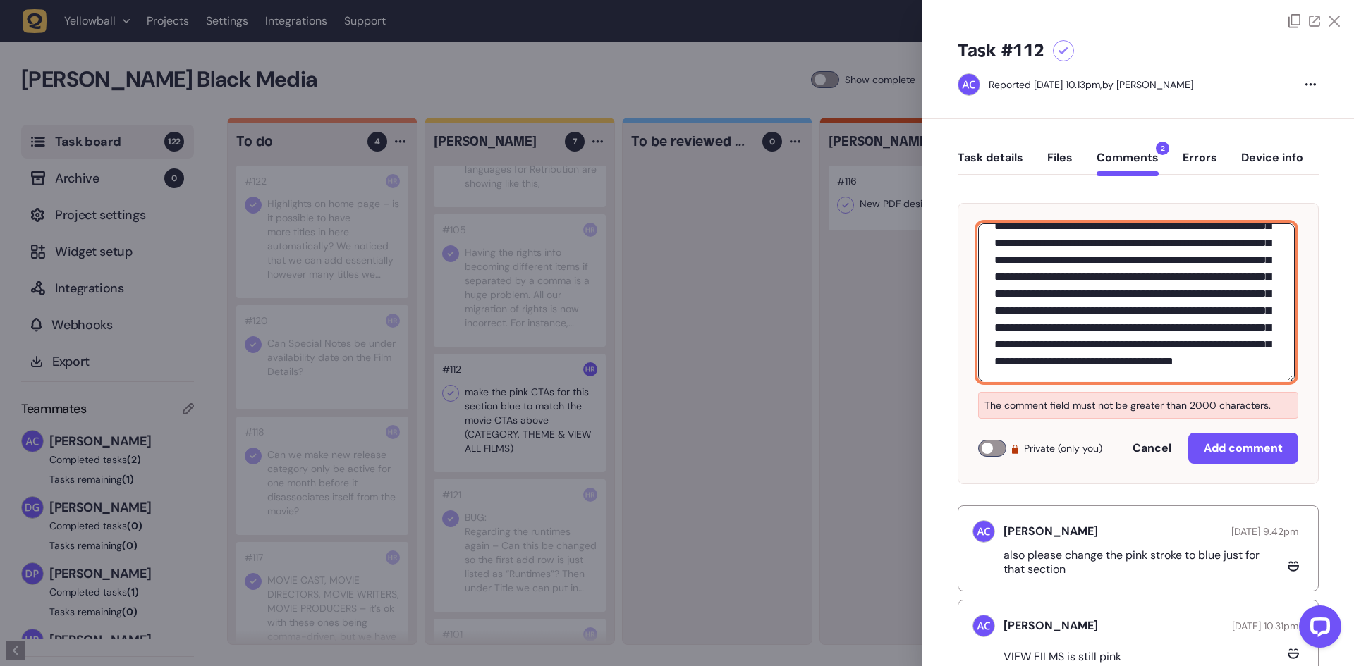
click at [1142, 305] on textarea at bounding box center [1136, 303] width 317 height 158
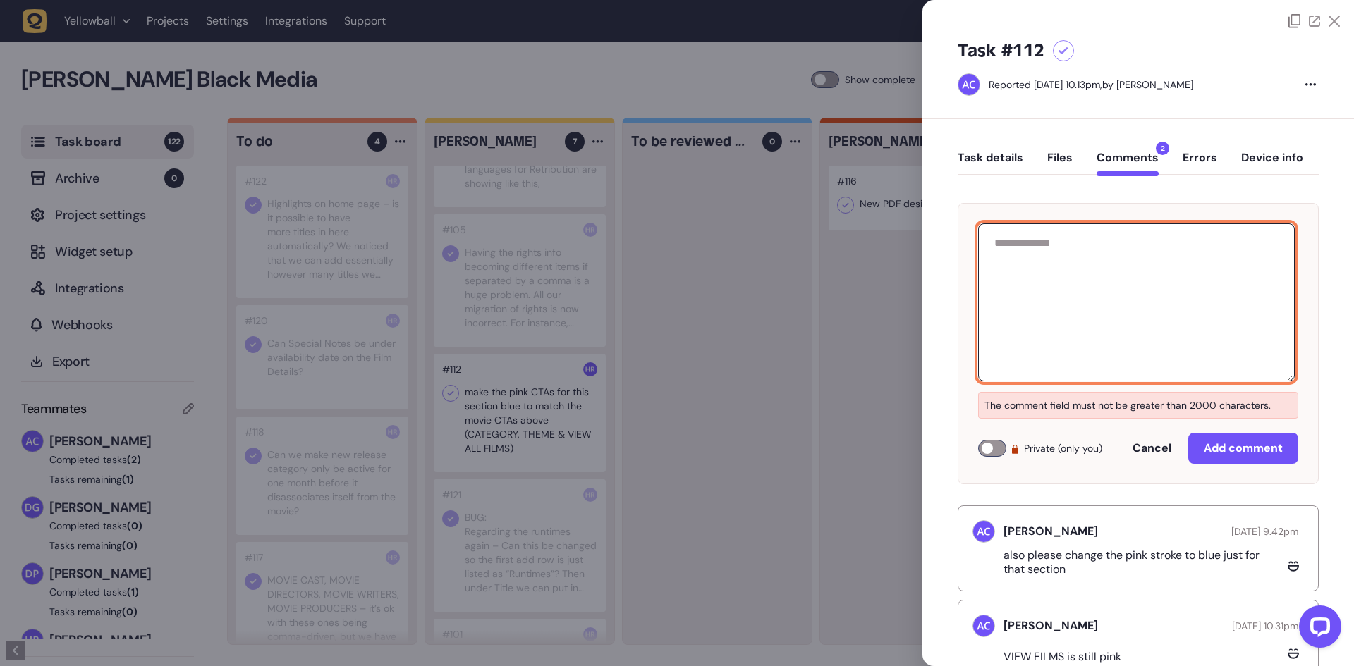
scroll to position [0, 0]
type textarea "*"
click at [1144, 264] on textarea "*" at bounding box center [1136, 303] width 317 height 158
paste textarea "**********"
type textarea "**********"
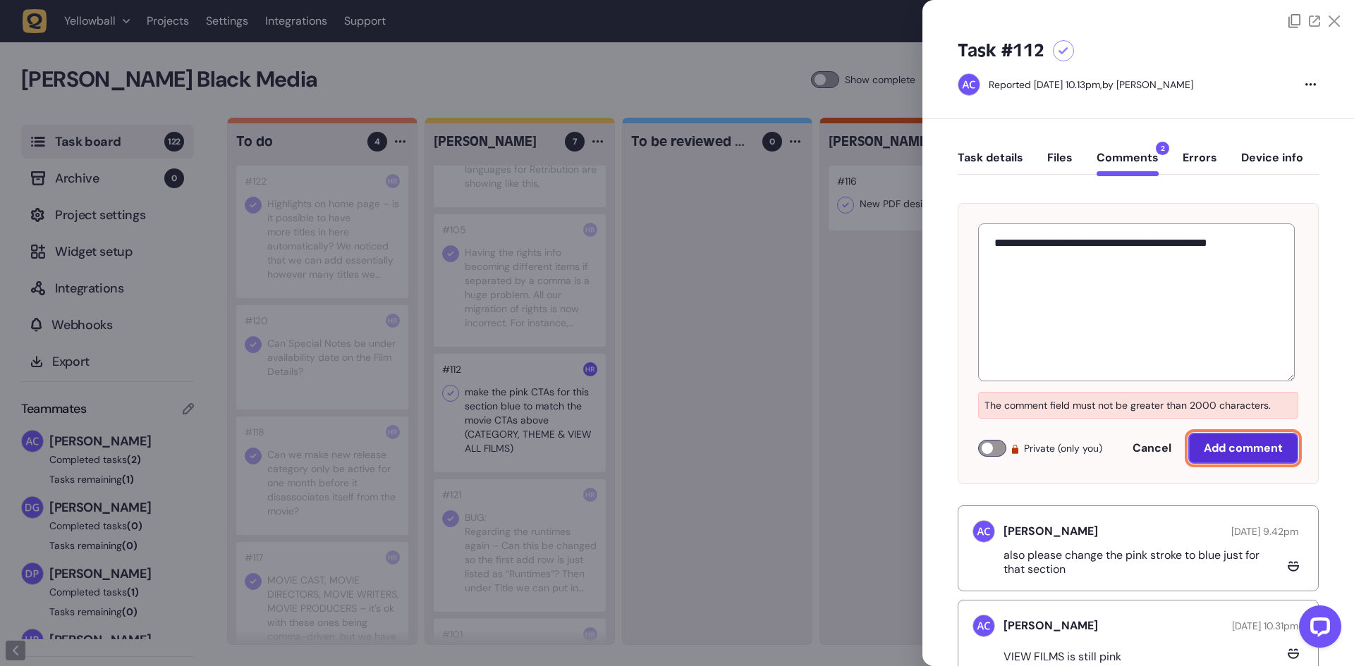
click at [1250, 443] on span "Add comment" at bounding box center [1243, 448] width 79 height 11
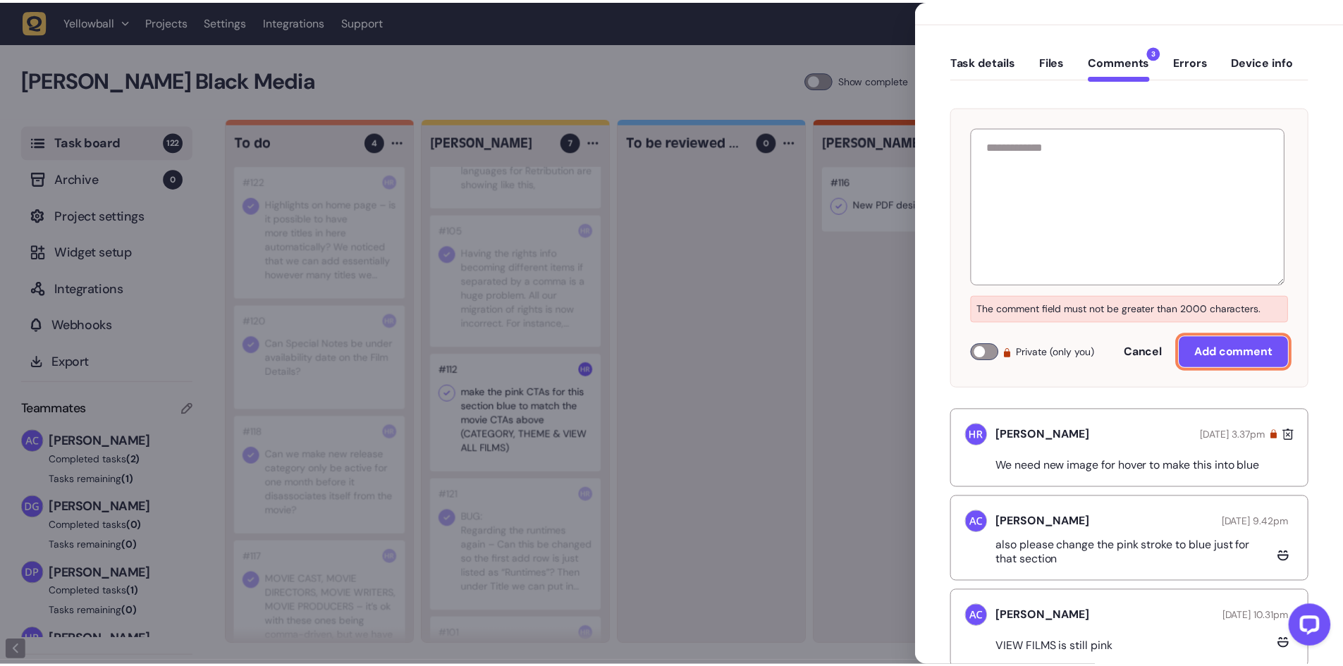
scroll to position [142, 0]
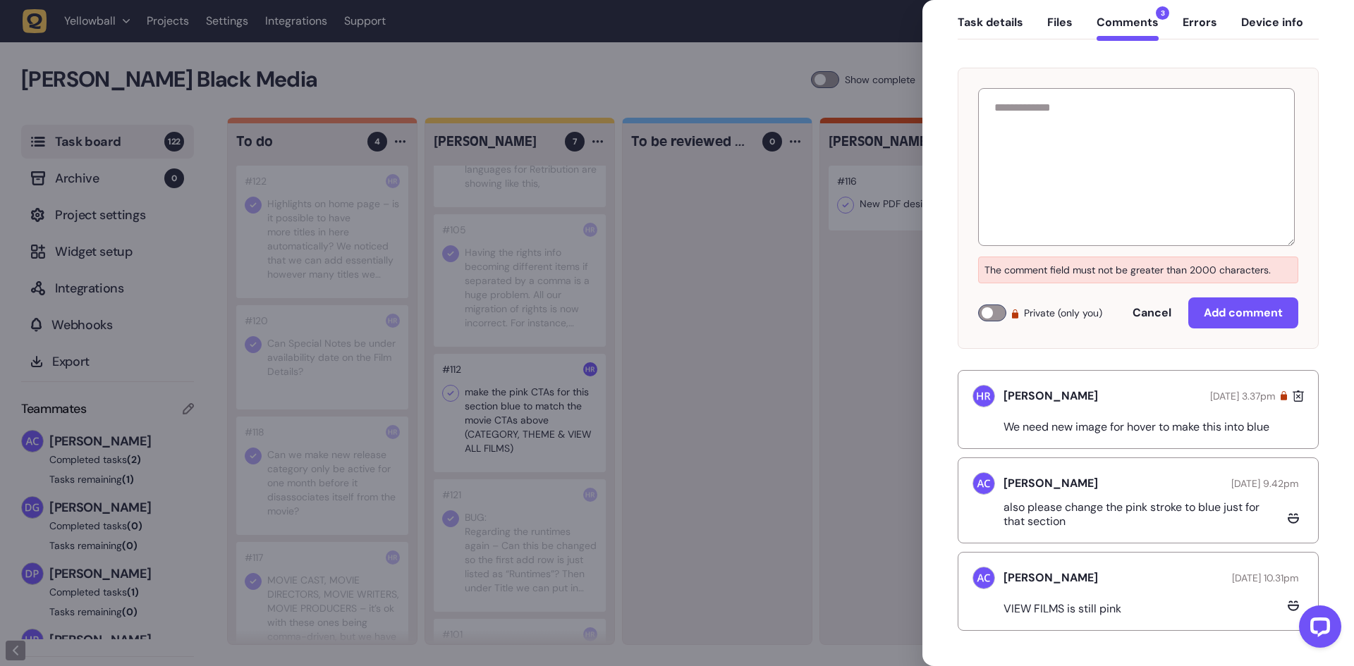
click at [763, 391] on div at bounding box center [677, 333] width 1354 height 666
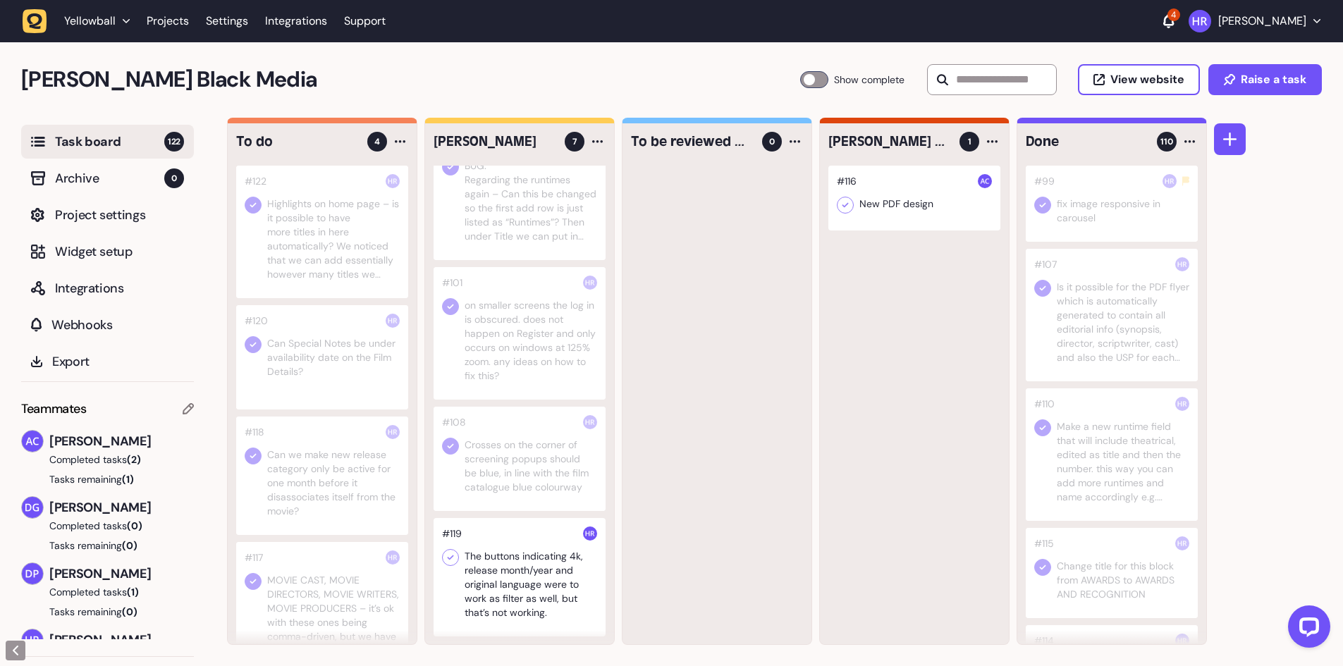
scroll to position [429, 0]
click at [514, 603] on div at bounding box center [520, 577] width 172 height 118
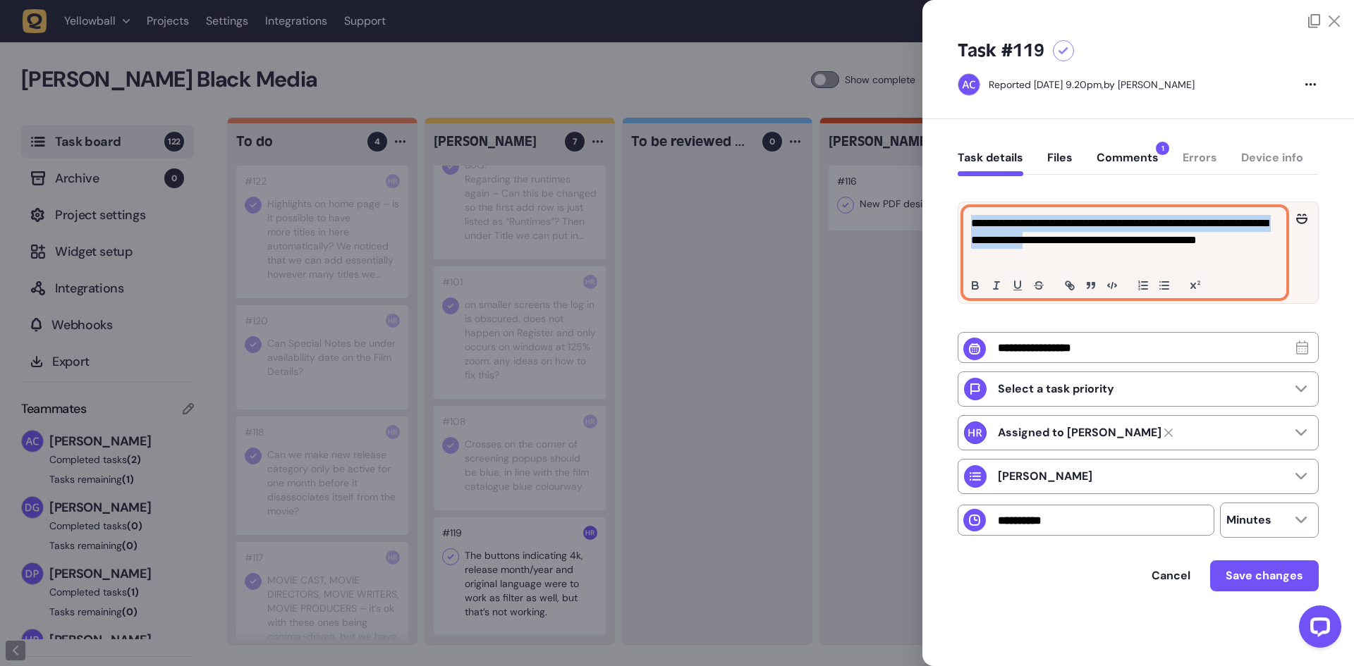
drag, startPoint x: 1089, startPoint y: 247, endPoint x: 911, endPoint y: 211, distance: 182.0
click at [911, 211] on div "Task board 122 Archive 0 Project settings Widget setup Integrations Webhooks Ex…" at bounding box center [677, 392] width 1354 height 549
click at [1039, 233] on p "**********" at bounding box center [1124, 240] width 307 height 51
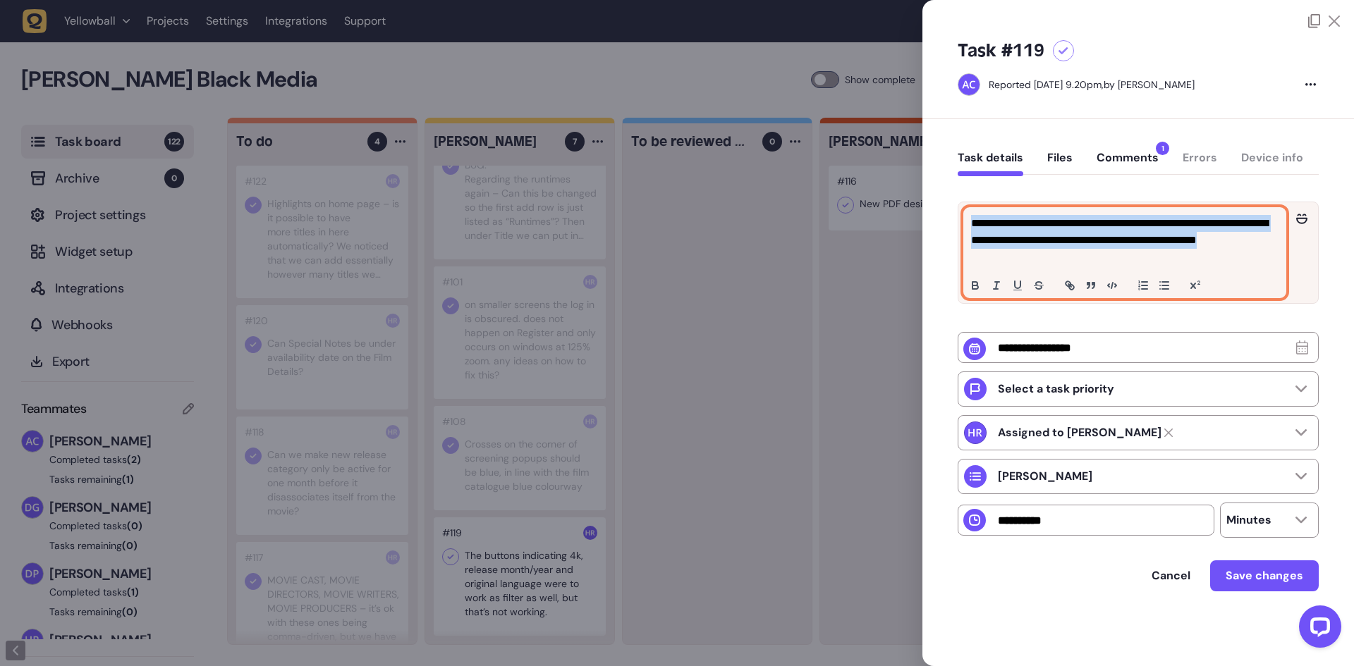
click at [1039, 233] on p "**********" at bounding box center [1124, 240] width 307 height 51
click at [1075, 250] on p "**********" at bounding box center [1124, 240] width 307 height 51
click at [1110, 159] on button "Comments 1" at bounding box center [1127, 163] width 62 height 25
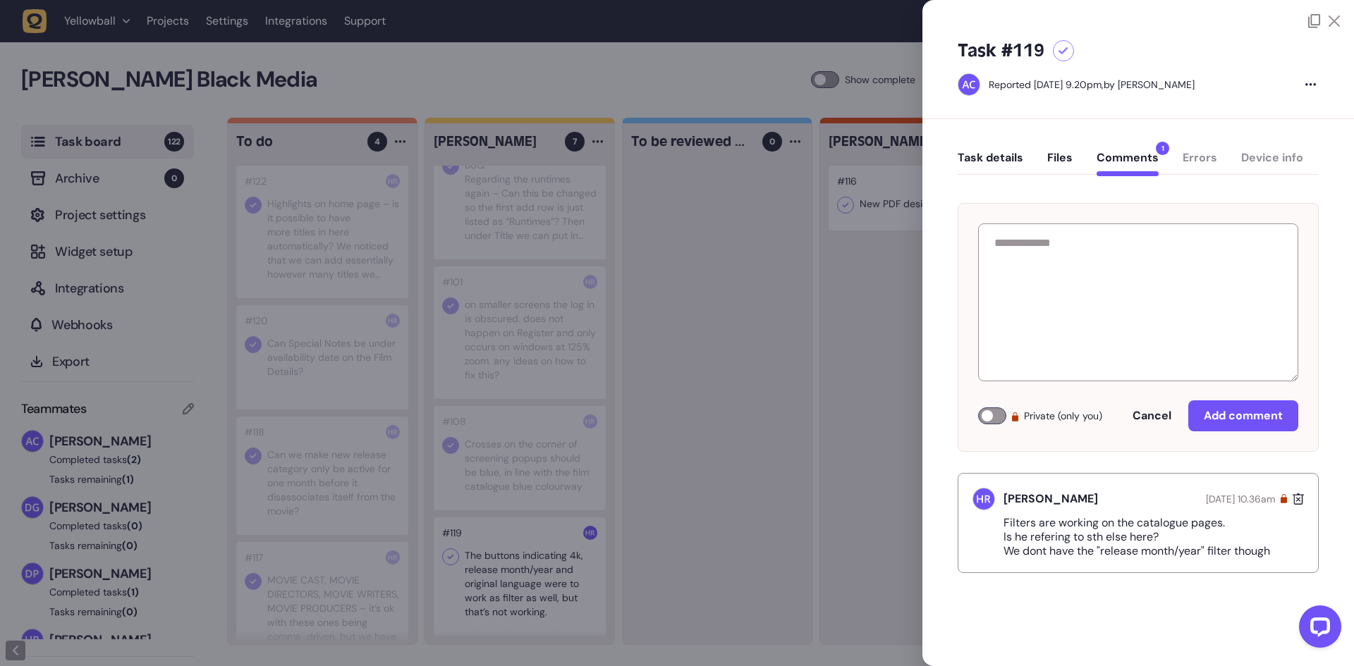
click at [532, 446] on div at bounding box center [677, 333] width 1354 height 666
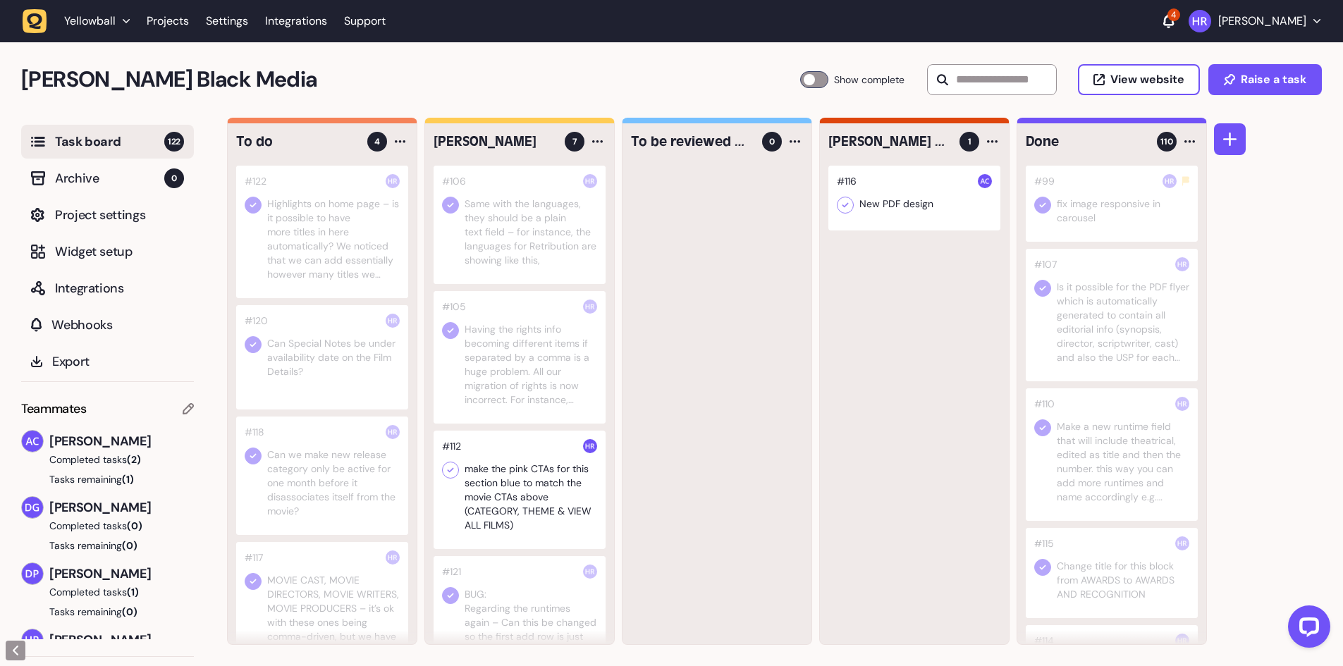
click at [521, 454] on div at bounding box center [520, 490] width 172 height 118
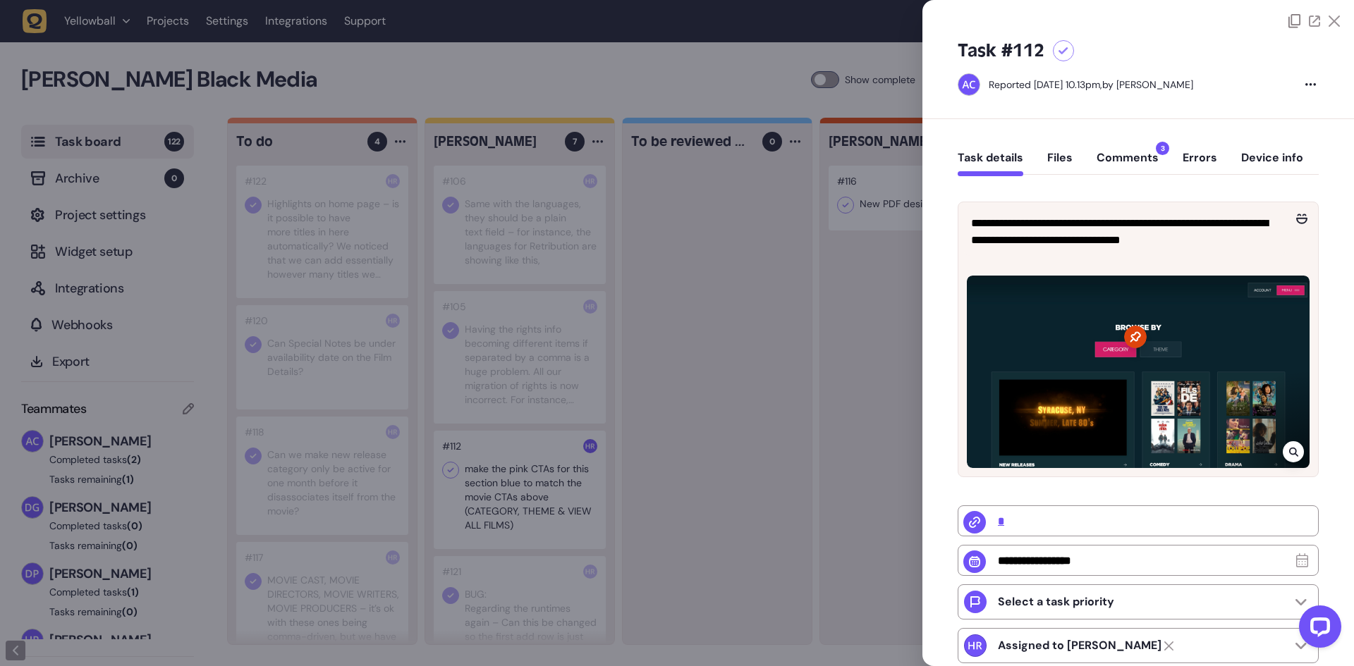
click at [1298, 86] on div "Reported [DATE] 10.13pm, by [PERSON_NAME]" at bounding box center [1129, 84] width 345 height 23
click at [1305, 84] on icon at bounding box center [1310, 84] width 11 height 3
click at [1291, 25] on icon at bounding box center [1294, 21] width 12 height 14
click at [519, 434] on div at bounding box center [677, 333] width 1354 height 666
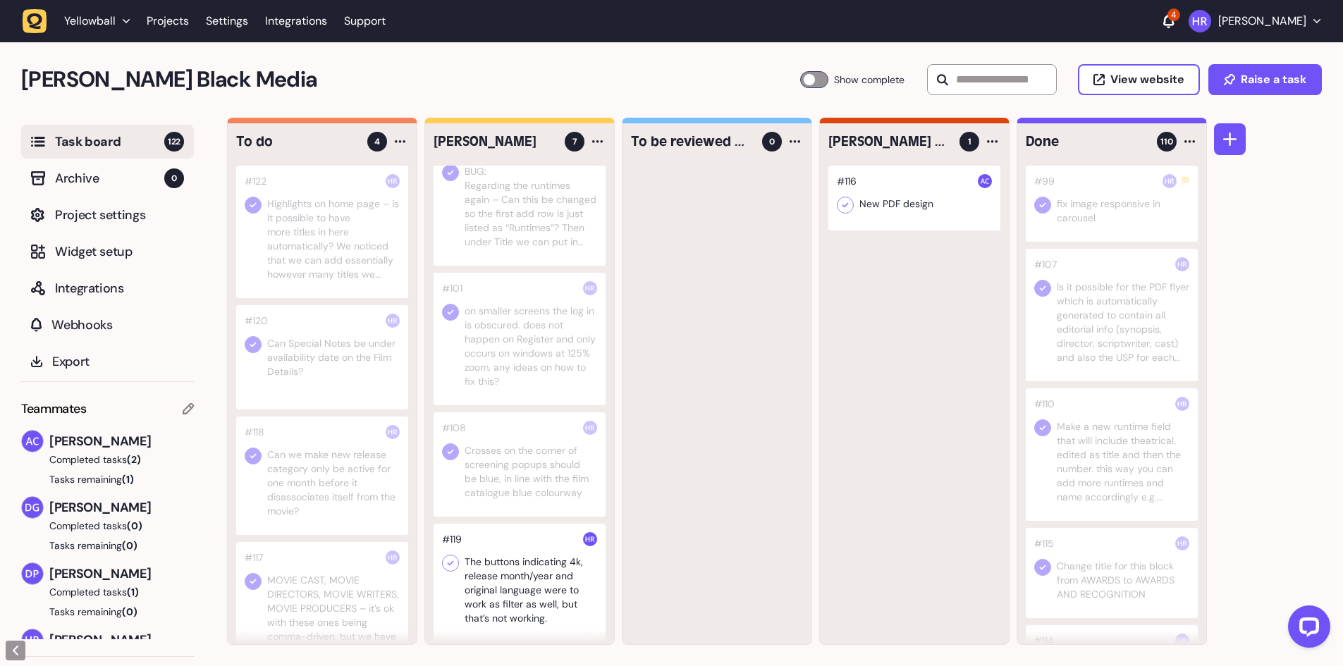
scroll to position [429, 0]
click at [524, 566] on div at bounding box center [520, 577] width 172 height 118
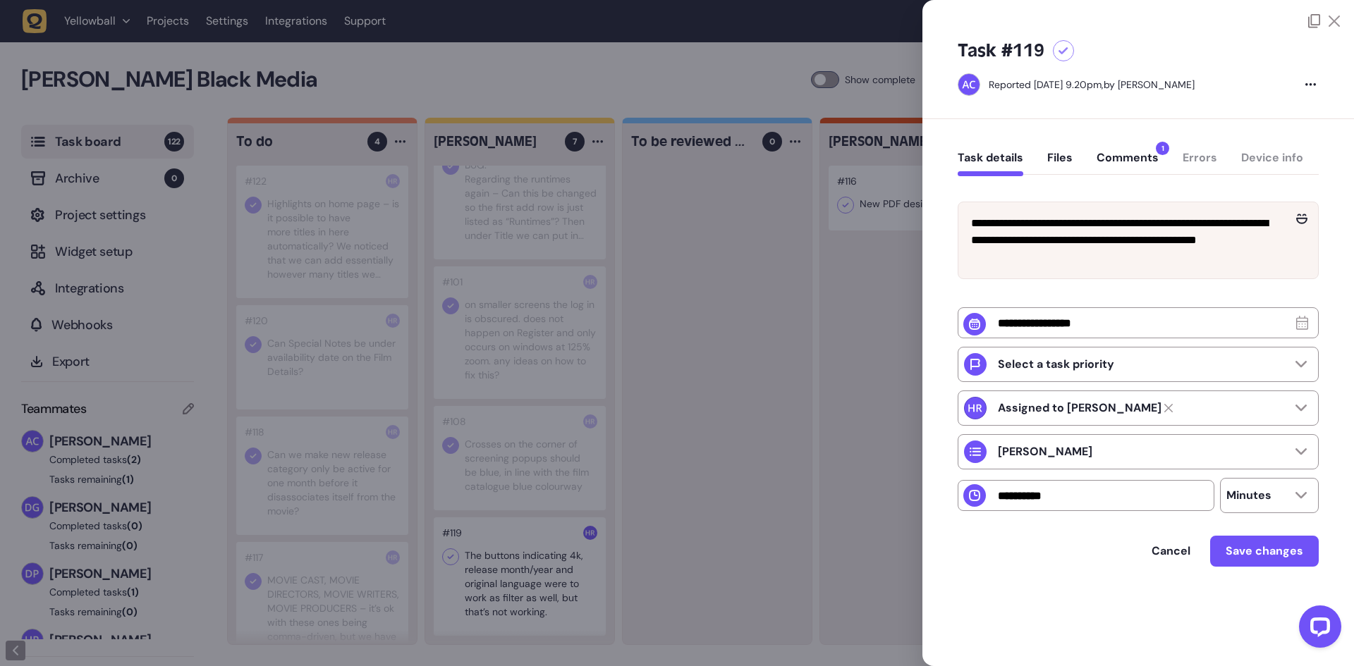
click at [1306, 22] on div at bounding box center [1137, 21] width 403 height 14
click at [1309, 23] on icon at bounding box center [1314, 21] width 12 height 14
click at [716, 362] on div at bounding box center [677, 333] width 1354 height 666
